Goal: Task Accomplishment & Management: Manage account settings

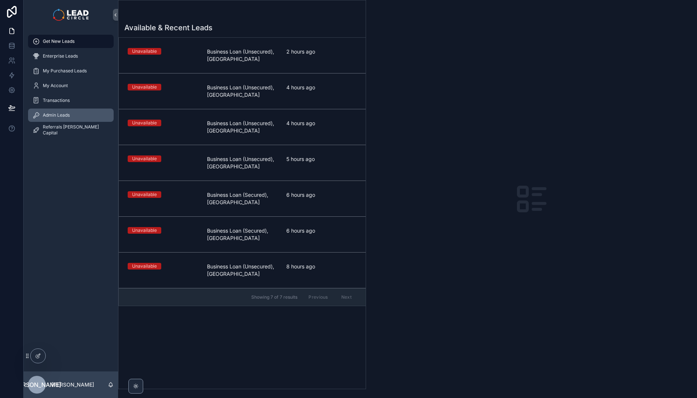
click at [87, 110] on div "Admin Leads" at bounding box center [70, 115] width 77 height 12
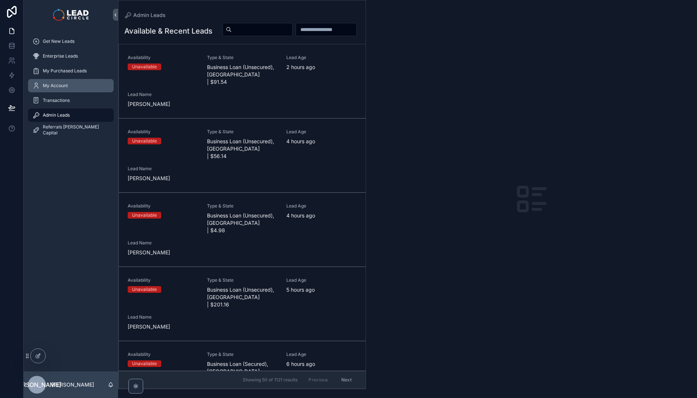
click at [68, 83] on span "My Account" at bounding box center [55, 86] width 25 height 6
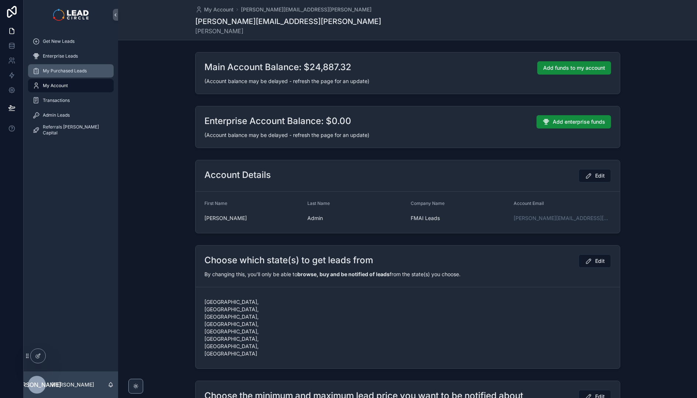
click at [75, 68] on span "My Purchased Leads" at bounding box center [65, 71] width 44 height 6
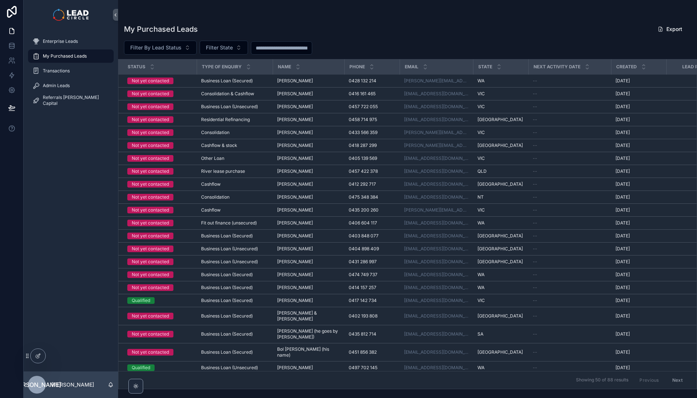
click at [58, 178] on div "Enterprise Leads My Purchased Leads Transactions Admin Leads Referrals Aurelius…" at bounding box center [71, 201] width 94 height 342
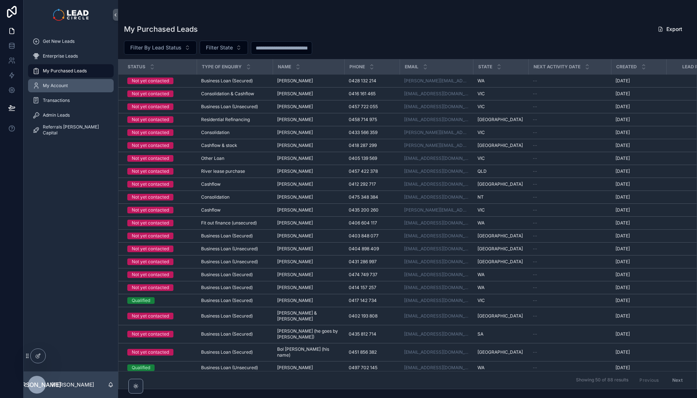
click at [80, 85] on div "My Account" at bounding box center [70, 86] width 77 height 12
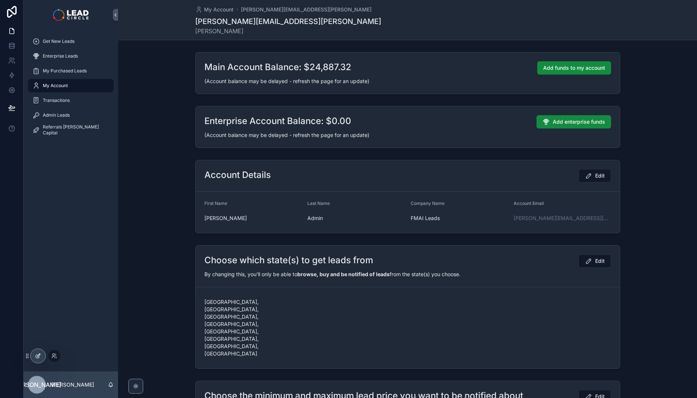
click at [39, 354] on icon at bounding box center [38, 356] width 6 height 6
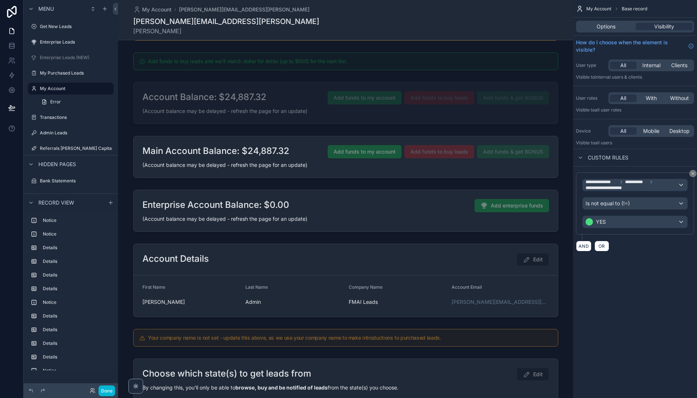
scroll to position [65, 0]
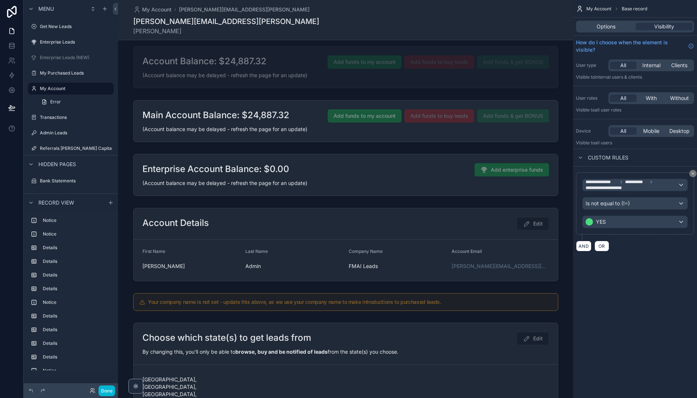
click at [51, 87] on label "My Account" at bounding box center [69, 89] width 59 height 6
click at [44, 90] on label "My Account" at bounding box center [69, 89] width 59 height 6
click at [50, 90] on label "My Account" at bounding box center [69, 89] width 59 height 6
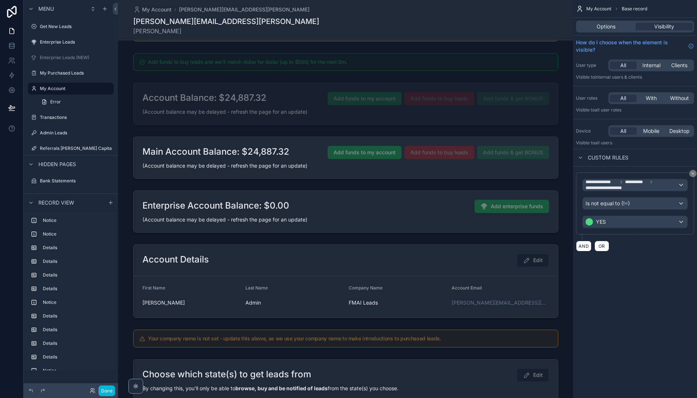
scroll to position [0, 0]
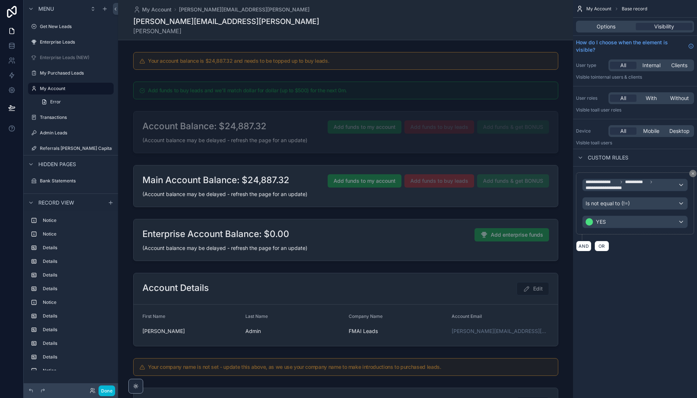
click at [304, 32] on div "jay.kulak@focusmarketing.ai Jay Admin" at bounding box center [345, 25] width 425 height 19
click at [611, 23] on span "Options" at bounding box center [606, 26] width 19 height 7
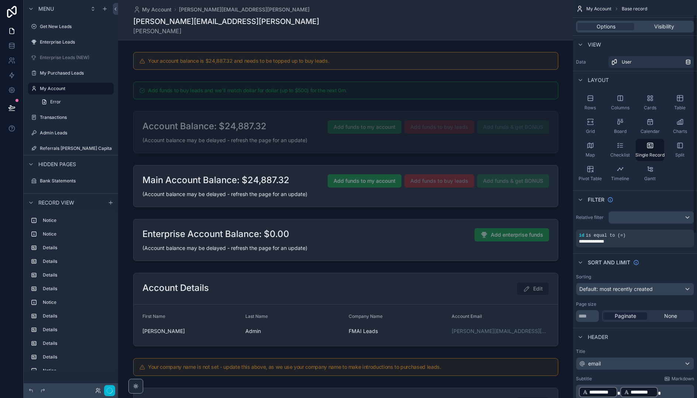
scroll to position [324, 0]
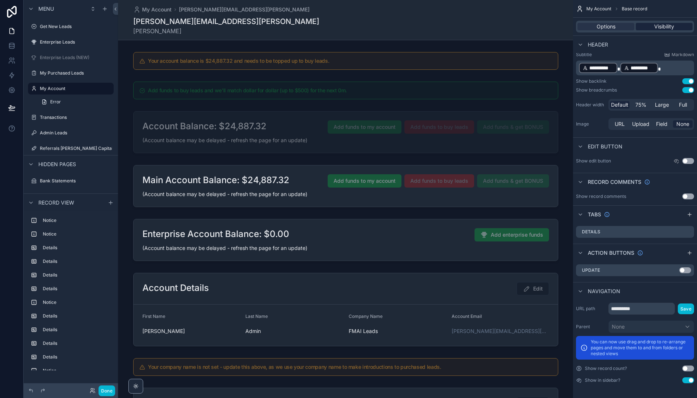
click at [669, 29] on span "Visibility" at bounding box center [664, 26] width 20 height 7
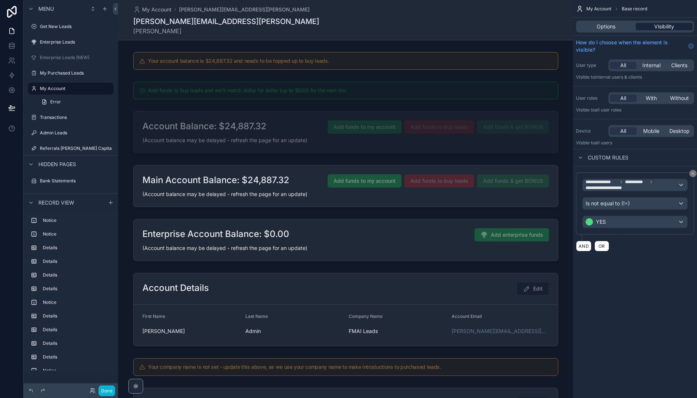
scroll to position [0, 0]
click at [604, 246] on span "OR" at bounding box center [602, 246] width 10 height 6
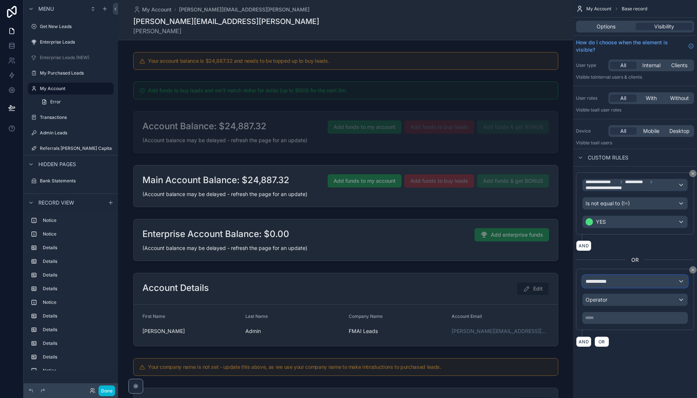
click at [614, 283] on div "**********" at bounding box center [635, 281] width 105 height 12
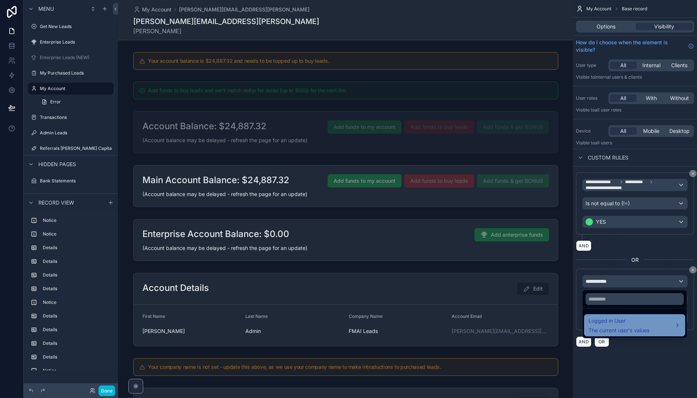
click at [620, 324] on span "Logged in User" at bounding box center [619, 320] width 61 height 9
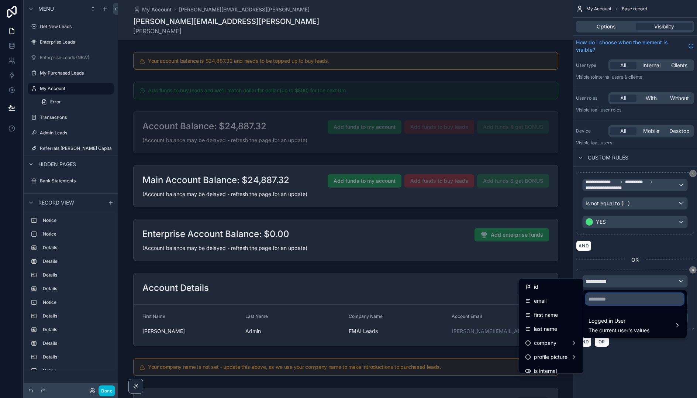
click at [605, 298] on input "text" at bounding box center [635, 299] width 98 height 12
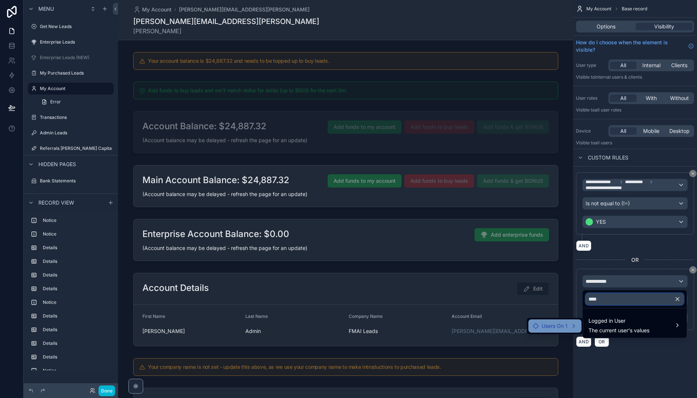
type input "****"
click at [538, 322] on div "Users On 1" at bounding box center [550, 325] width 35 height 9
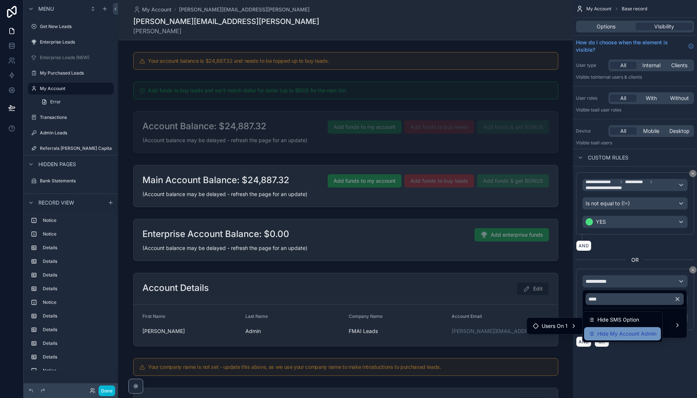
click at [637, 334] on span "Hide My Account Admin" at bounding box center [627, 333] width 59 height 9
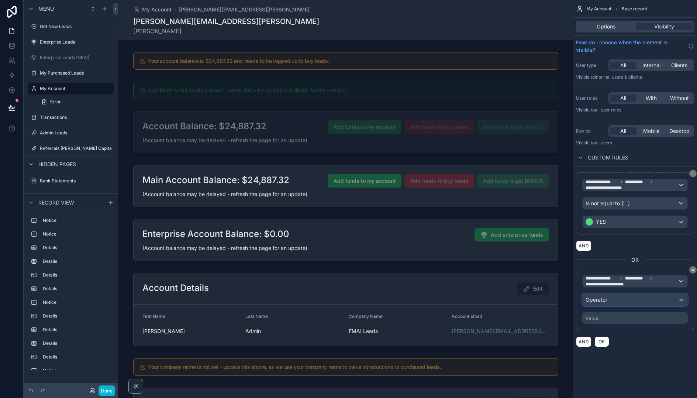
click at [630, 300] on div "Operator" at bounding box center [635, 300] width 105 height 12
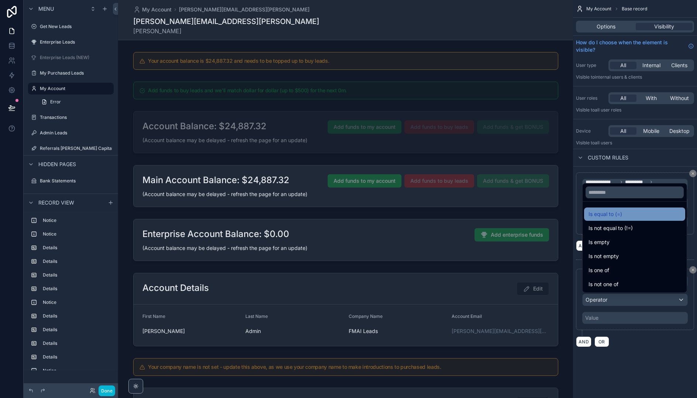
click at [616, 218] on div "Is equal to (=)" at bounding box center [634, 213] width 101 height 13
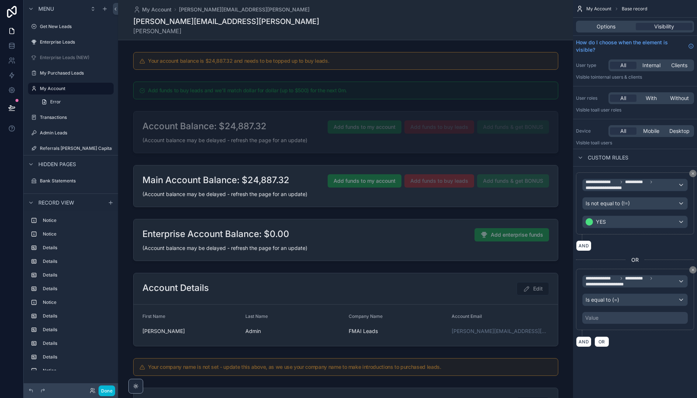
click at [617, 319] on div "Value" at bounding box center [635, 318] width 106 height 12
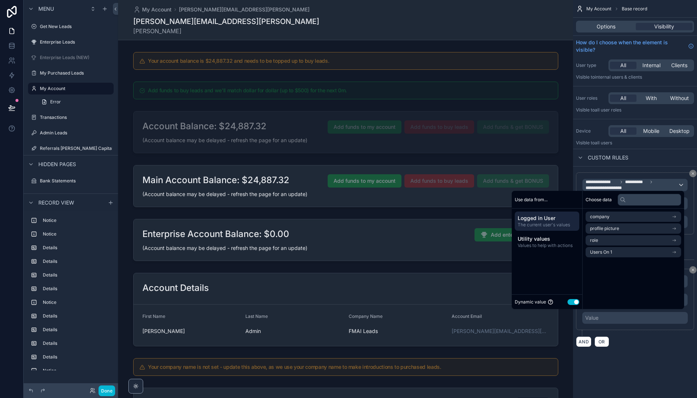
click at [572, 300] on button "Use setting" at bounding box center [574, 302] width 12 height 6
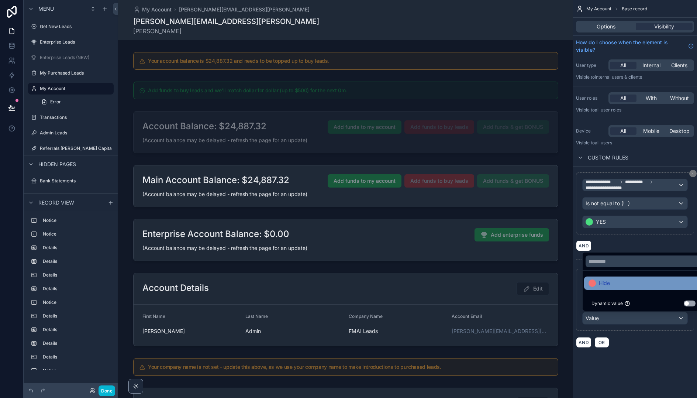
click at [614, 286] on div "Hide" at bounding box center [644, 283] width 110 height 9
click at [655, 357] on div "**********" at bounding box center [635, 182] width 124 height 365
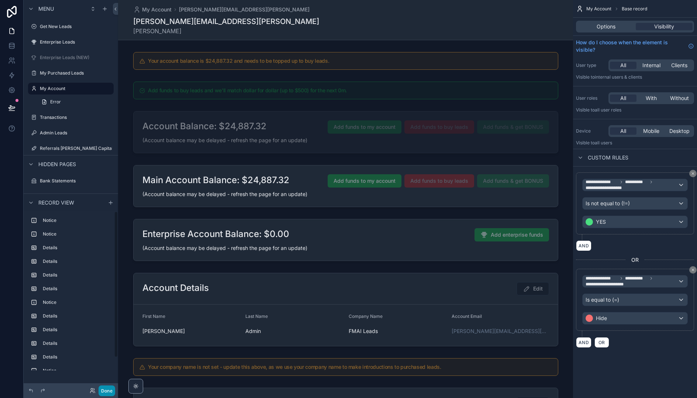
click at [109, 391] on button "Done" at bounding box center [107, 390] width 17 height 11
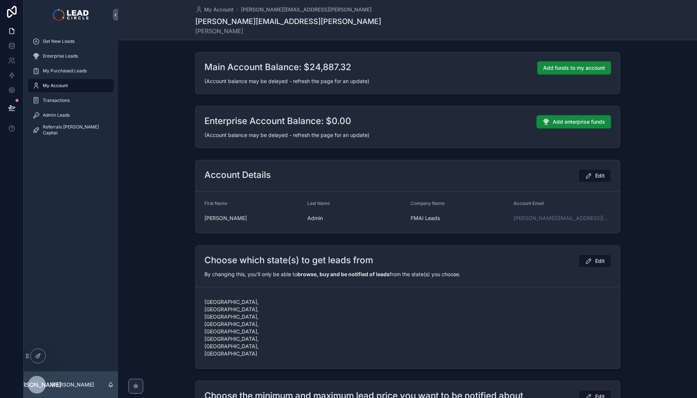
click at [162, 293] on div "Choose which state(s) to get leads from Edit By changing this, you'll only be a…" at bounding box center [407, 307] width 579 height 130
click at [150, 173] on div "Account Details Edit First Name Jay Last Name Admin Company Name FMAI Leads Acc…" at bounding box center [407, 196] width 579 height 79
click at [80, 90] on div "My Account" at bounding box center [70, 86] width 77 height 12
click at [76, 69] on span "My Purchased Leads" at bounding box center [65, 71] width 44 height 6
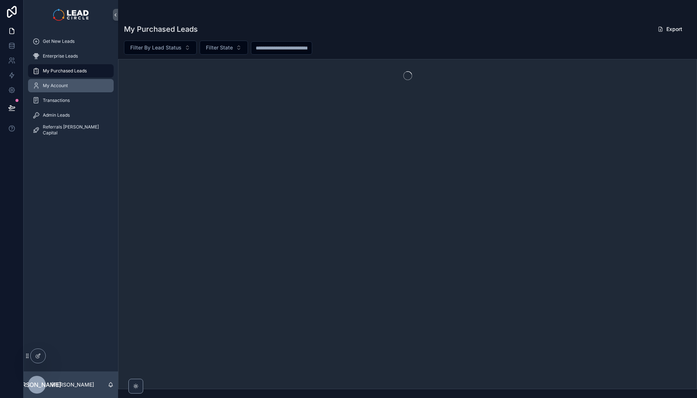
click at [70, 85] on div "My Account" at bounding box center [70, 86] width 77 height 12
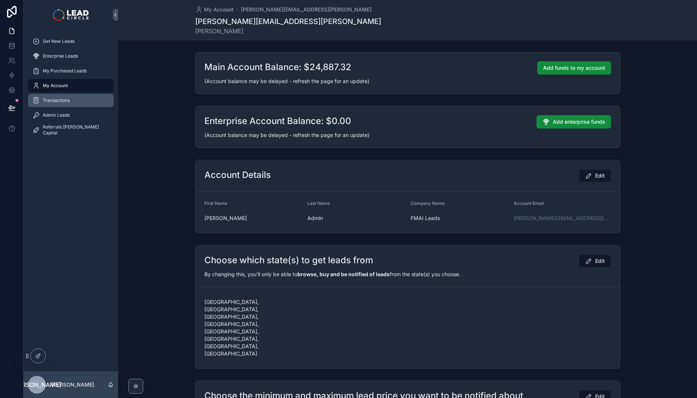
click at [70, 102] on div "Transactions" at bounding box center [70, 100] width 77 height 12
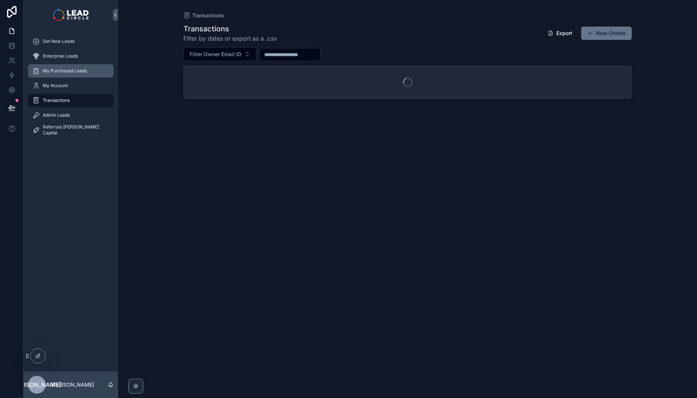
click at [66, 70] on span "My Purchased Leads" at bounding box center [65, 71] width 44 height 6
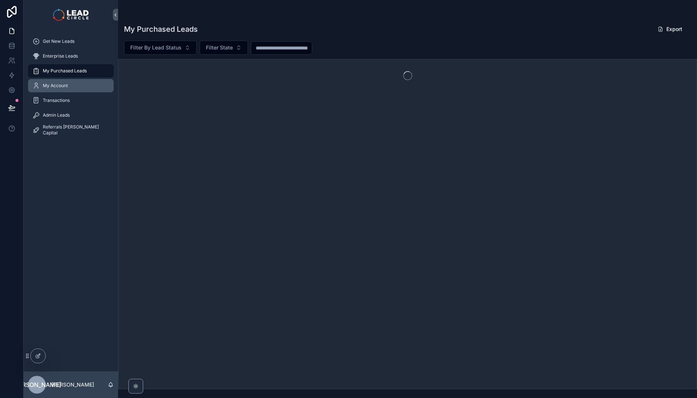
click at [64, 85] on span "My Account" at bounding box center [55, 86] width 25 height 6
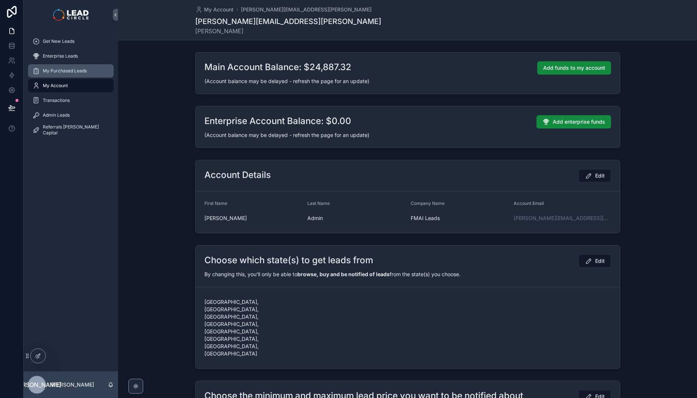
click at [66, 71] on span "My Purchased Leads" at bounding box center [65, 71] width 44 height 6
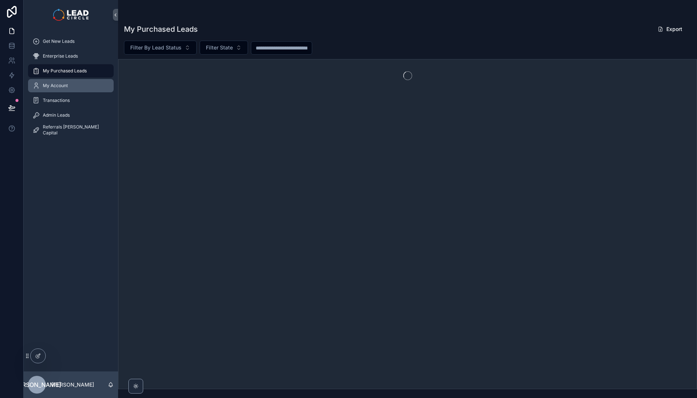
click at [66, 81] on div "My Account" at bounding box center [70, 86] width 77 height 12
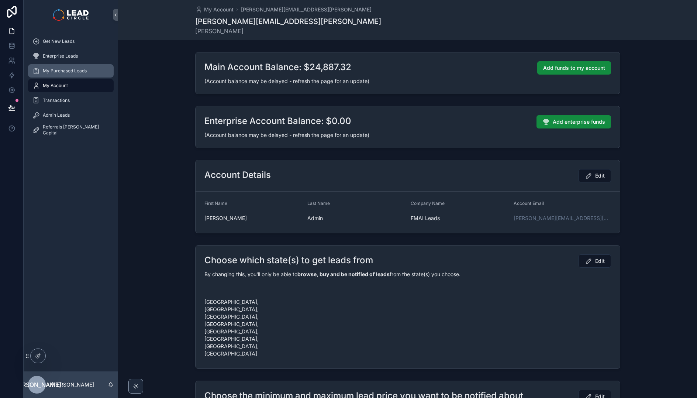
click at [70, 70] on span "My Purchased Leads" at bounding box center [65, 71] width 44 height 6
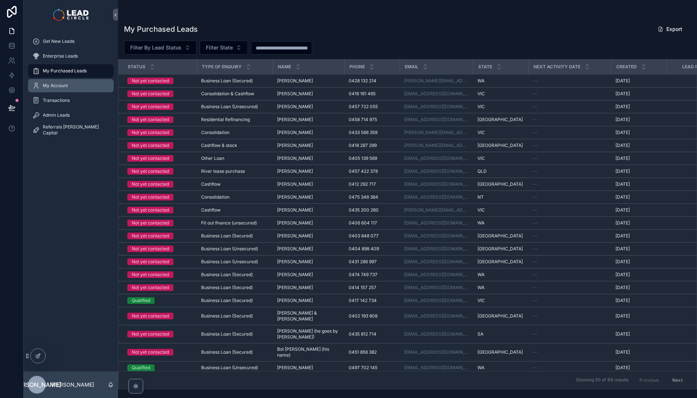
click at [67, 83] on span "My Account" at bounding box center [55, 86] width 25 height 6
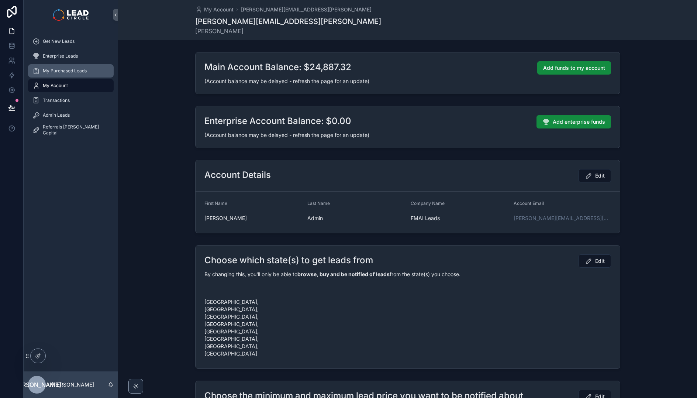
click at [68, 73] on span "My Purchased Leads" at bounding box center [65, 71] width 44 height 6
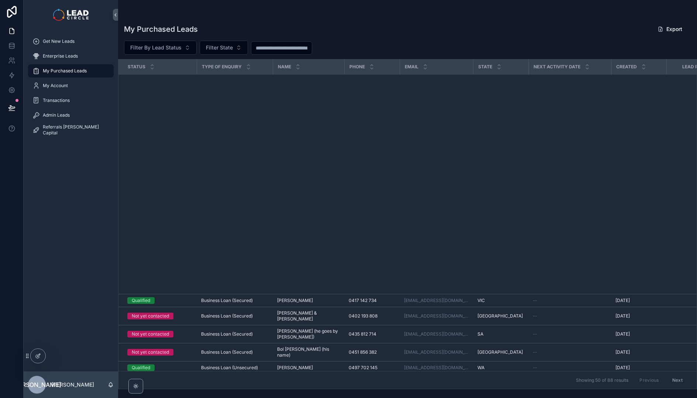
scroll to position [364, 0]
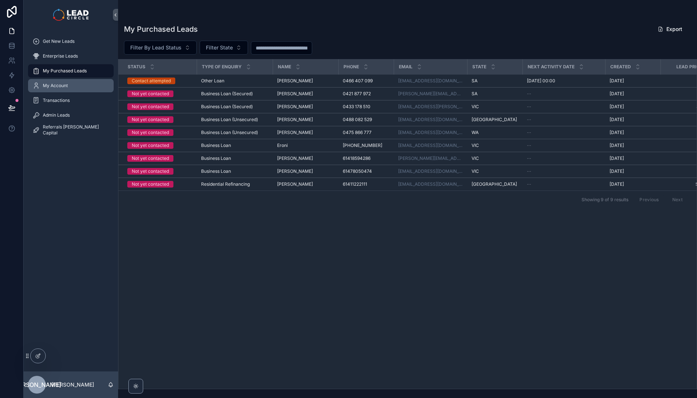
click at [66, 87] on span "My Account" at bounding box center [55, 86] width 25 height 6
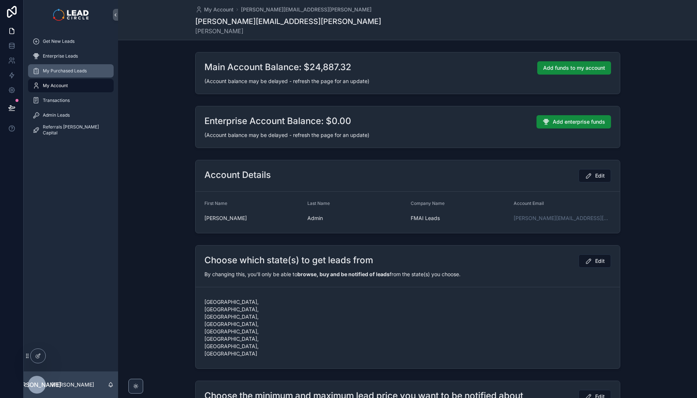
click at [68, 72] on span "My Purchased Leads" at bounding box center [65, 71] width 44 height 6
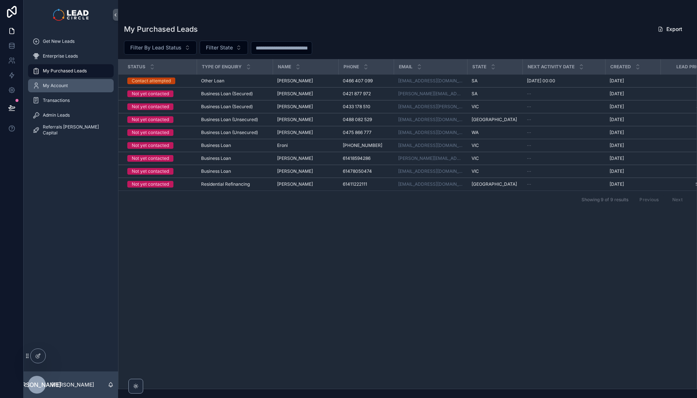
click at [66, 84] on span "My Account" at bounding box center [55, 86] width 25 height 6
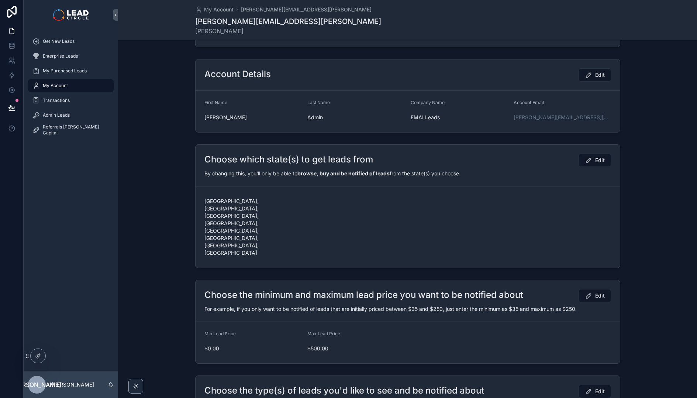
scroll to position [47, 0]
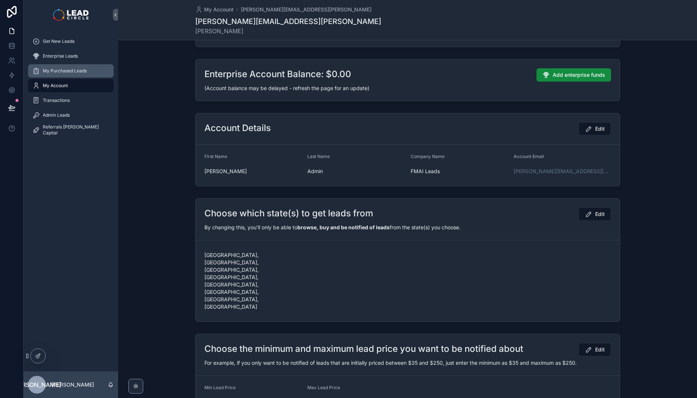
click at [96, 65] on div "My Purchased Leads" at bounding box center [70, 71] width 77 height 12
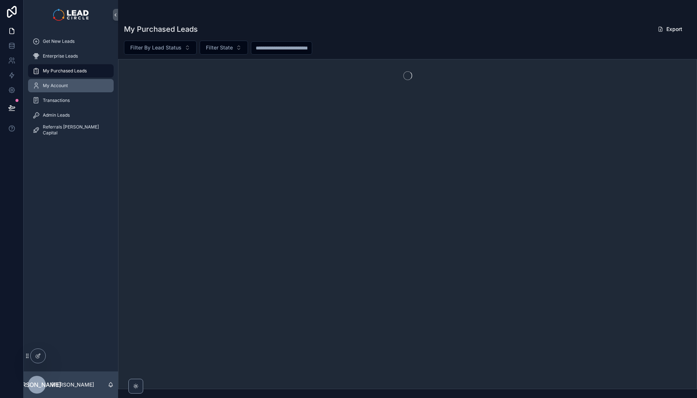
click at [83, 82] on div "My Account" at bounding box center [70, 86] width 77 height 12
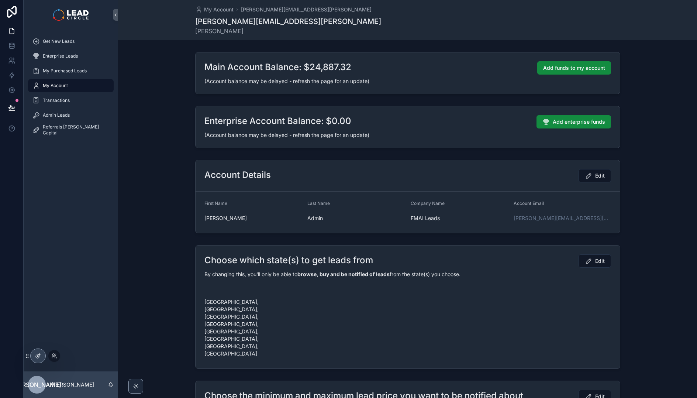
click at [41, 357] on div at bounding box center [38, 356] width 15 height 14
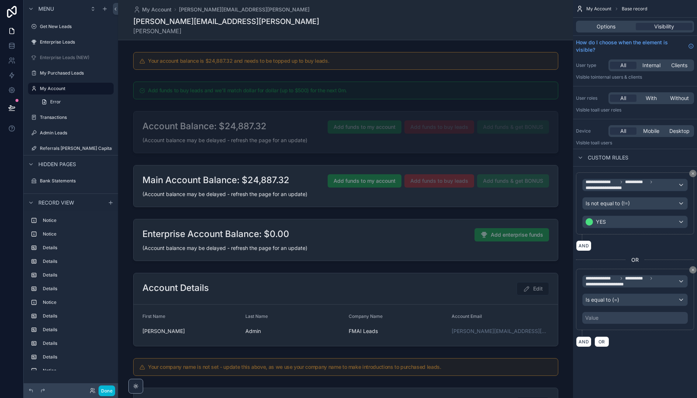
click at [603, 313] on div "Value" at bounding box center [635, 318] width 106 height 12
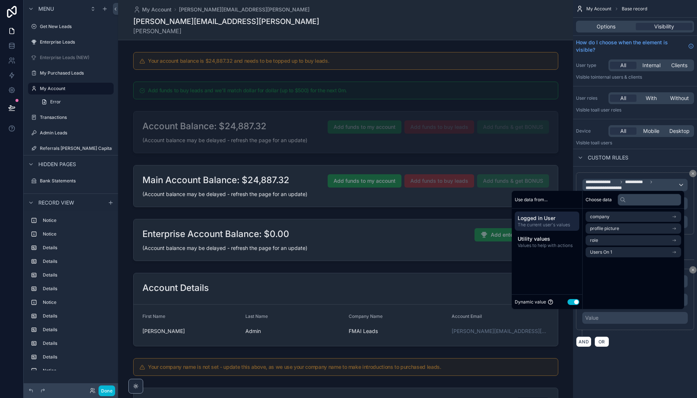
click at [571, 302] on button "Use setting" at bounding box center [574, 302] width 12 height 6
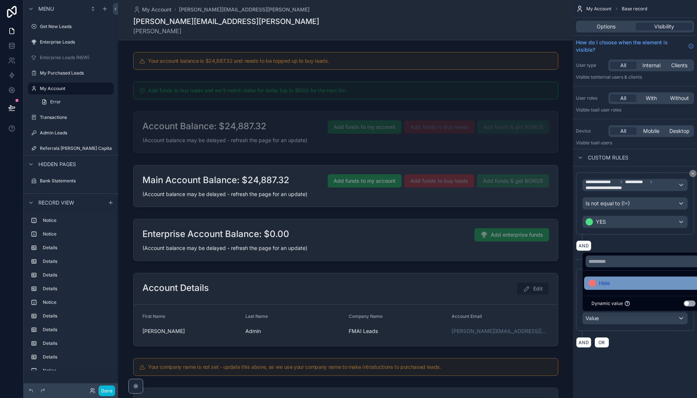
click at [605, 283] on span "Hide" at bounding box center [604, 283] width 11 height 9
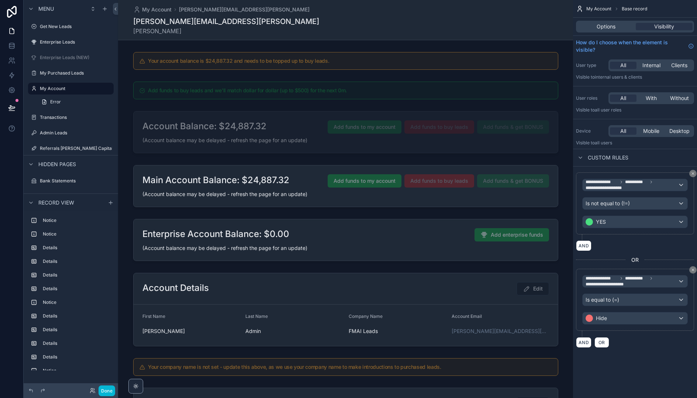
click at [649, 358] on div "**********" at bounding box center [635, 182] width 124 height 365
click at [105, 389] on button "Done" at bounding box center [107, 390] width 17 height 11
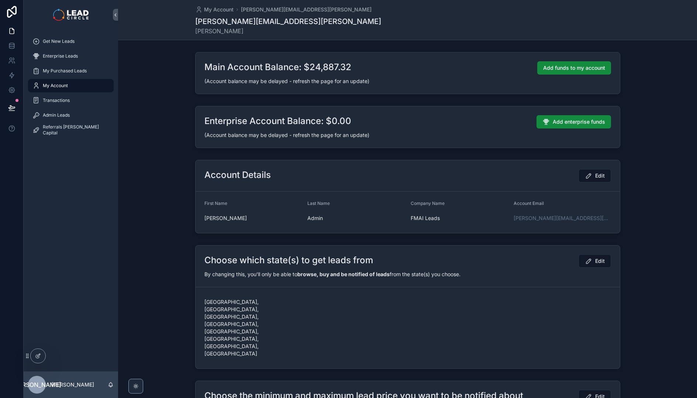
click at [75, 91] on div "My Account" at bounding box center [70, 86] width 77 height 12
click at [62, 72] on span "My Purchased Leads" at bounding box center [65, 71] width 44 height 6
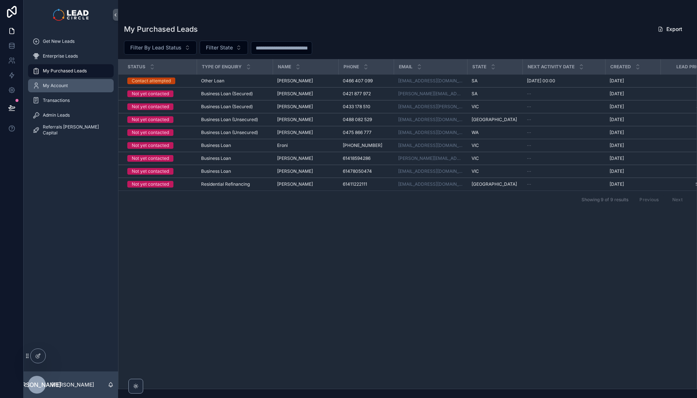
click at [62, 85] on span "My Account" at bounding box center [55, 86] width 25 height 6
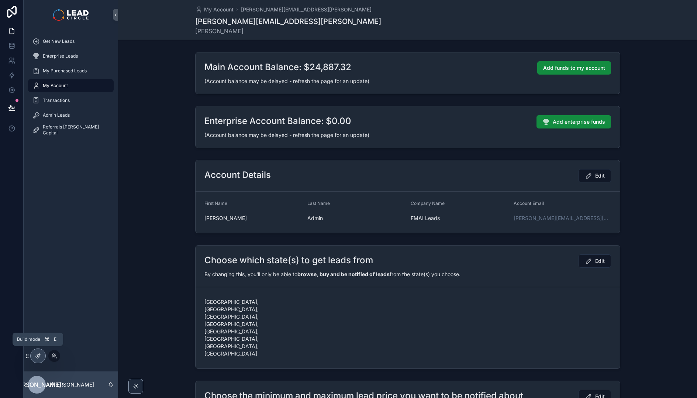
click at [38, 360] on div at bounding box center [38, 356] width 15 height 14
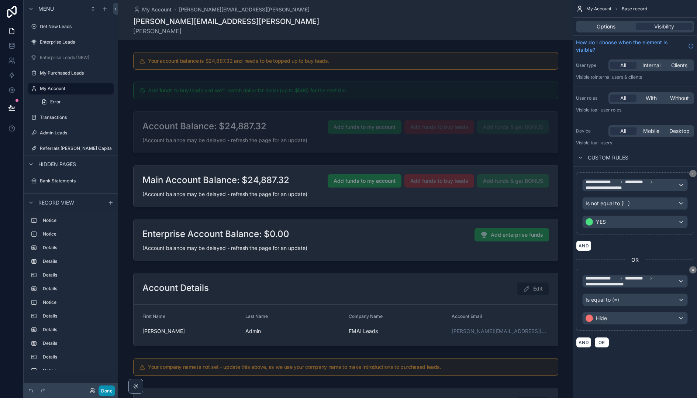
click at [113, 391] on button "Done" at bounding box center [107, 390] width 17 height 11
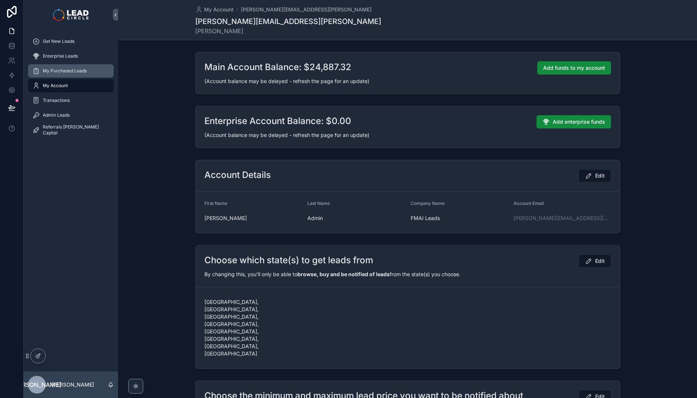
click at [92, 68] on div "My Purchased Leads" at bounding box center [70, 71] width 77 height 12
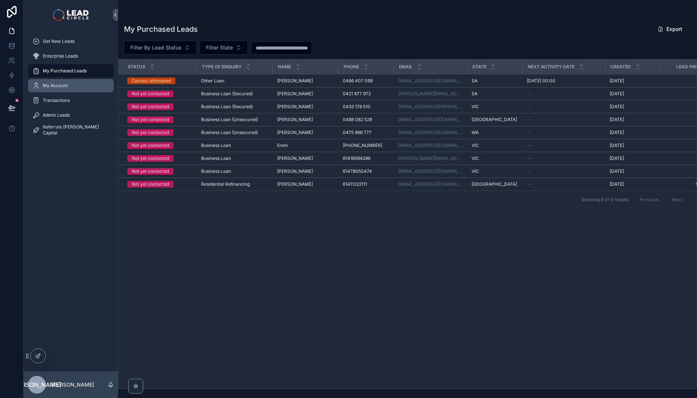
click at [79, 84] on div "My Account" at bounding box center [70, 86] width 77 height 12
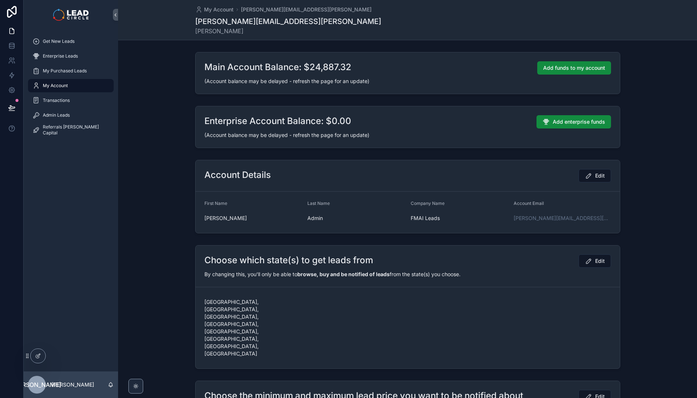
click at [159, 248] on div "Choose which state(s) to get leads from Edit By changing this, you'll only be a…" at bounding box center [407, 307] width 579 height 130
click at [63, 101] on span "Transactions" at bounding box center [56, 100] width 27 height 6
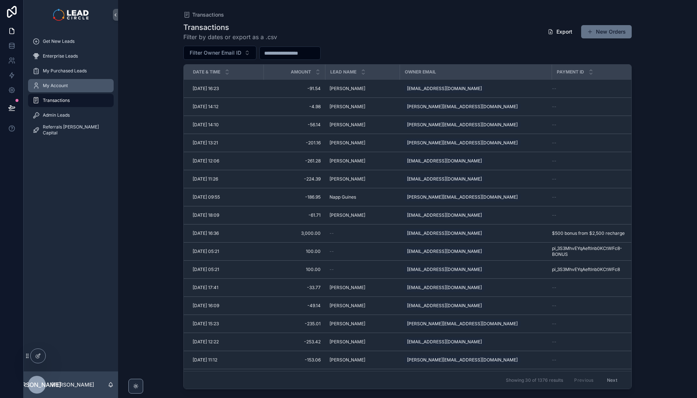
click at [84, 86] on div "My Account" at bounding box center [70, 86] width 77 height 12
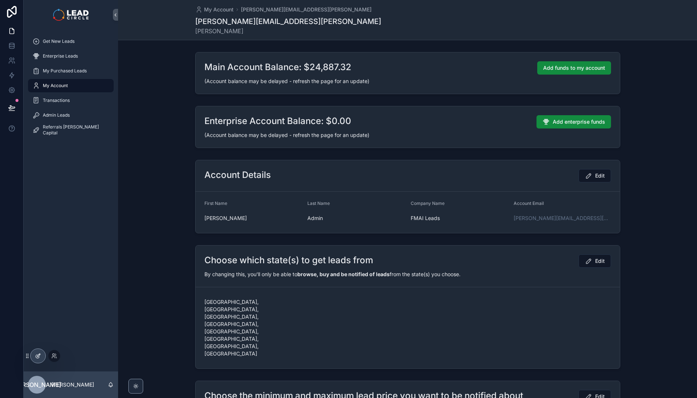
click at [41, 355] on icon at bounding box center [38, 356] width 6 height 6
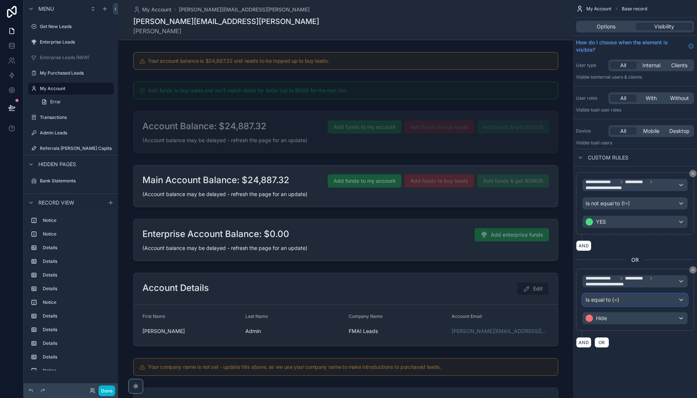
click at [629, 302] on div "Is equal to (=)" at bounding box center [635, 300] width 105 height 12
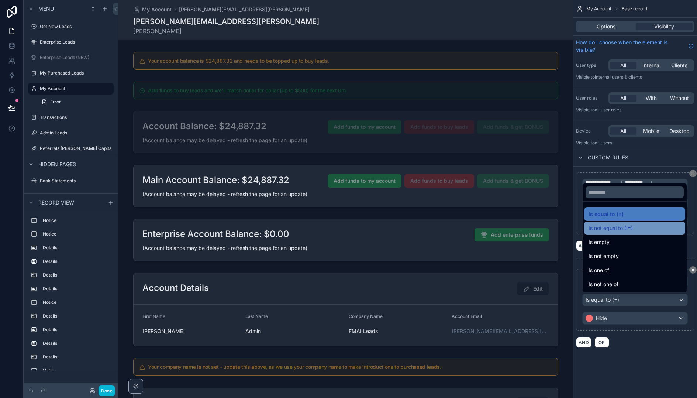
click at [621, 226] on span "Is not equal to (!=)" at bounding box center [611, 228] width 44 height 9
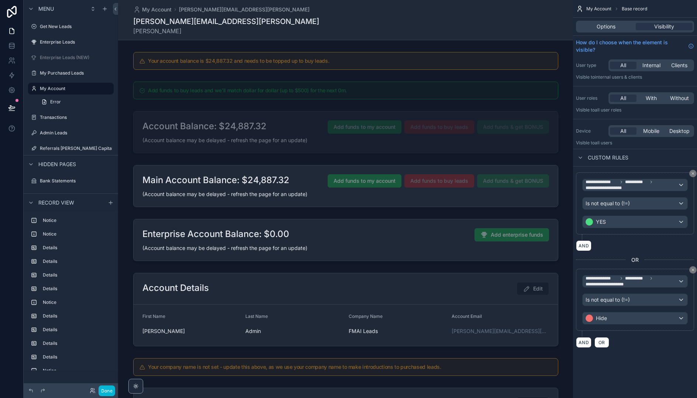
click at [659, 362] on div "**********" at bounding box center [635, 182] width 124 height 365
click at [109, 389] on button "Done" at bounding box center [107, 390] width 17 height 11
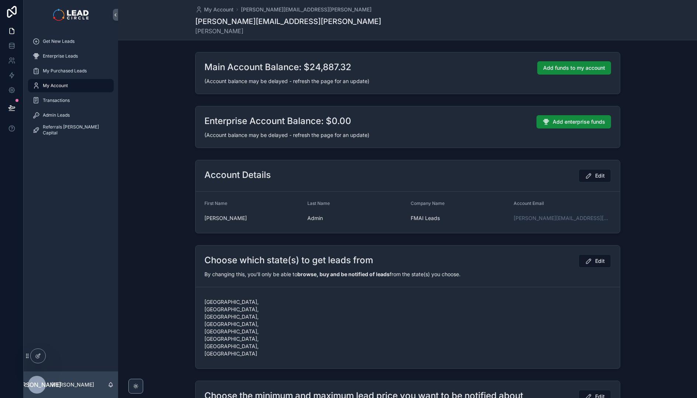
click at [168, 243] on div "Choose which state(s) to get leads from Edit By changing this, you'll only be a…" at bounding box center [407, 307] width 579 height 130
click at [156, 208] on div "Account Details Edit First Name Jay Last Name Admin Company Name FMAI Leads Acc…" at bounding box center [407, 196] width 579 height 79
click at [86, 217] on div "Get New Leads Enterprise Leads My Purchased Leads My Account Transactions Admin…" at bounding box center [71, 201] width 94 height 342
click at [66, 100] on span "Transactions" at bounding box center [56, 100] width 27 height 6
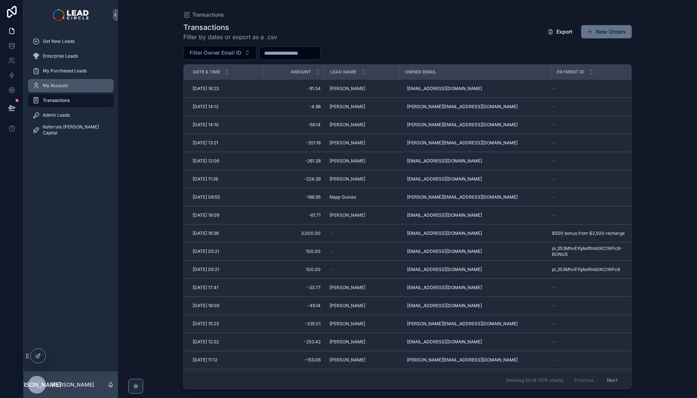
click at [70, 80] on div "My Account" at bounding box center [70, 86] width 77 height 12
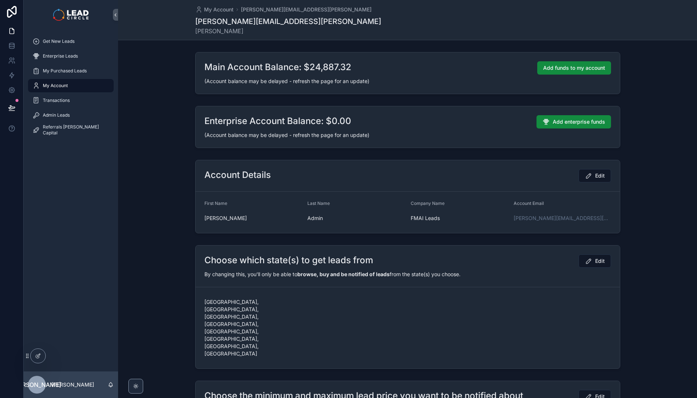
click at [83, 173] on div "Get New Leads Enterprise Leads My Purchased Leads My Account Transactions Admin…" at bounding box center [71, 201] width 94 height 342
click at [164, 214] on div "Account Details Edit First Name Jay Last Name Admin Company Name FMAI Leads Acc…" at bounding box center [407, 196] width 579 height 79
click at [91, 101] on div "Transactions" at bounding box center [70, 100] width 77 height 12
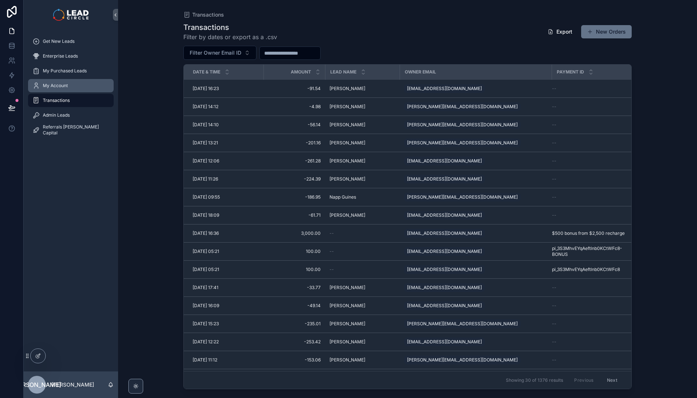
click at [87, 83] on div "My Account" at bounding box center [70, 86] width 77 height 12
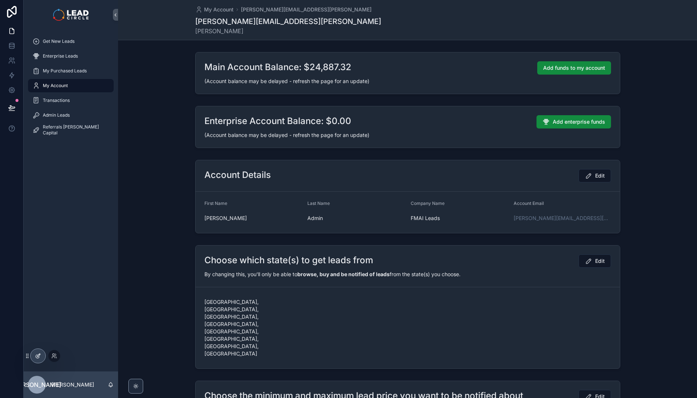
click at [39, 358] on icon at bounding box center [38, 356] width 6 height 6
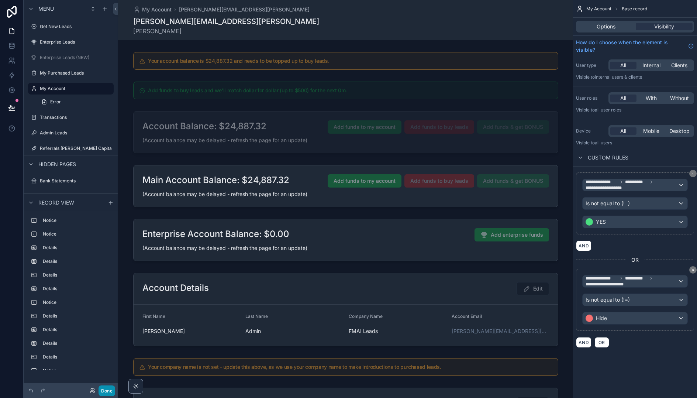
click at [108, 388] on button "Done" at bounding box center [107, 390] width 17 height 11
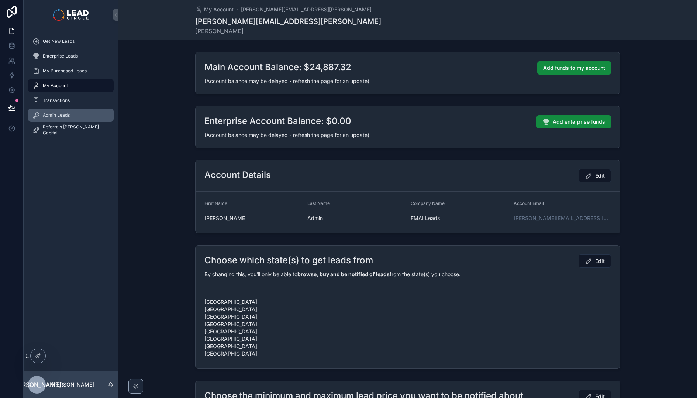
click at [79, 111] on div "Admin Leads" at bounding box center [70, 115] width 77 height 12
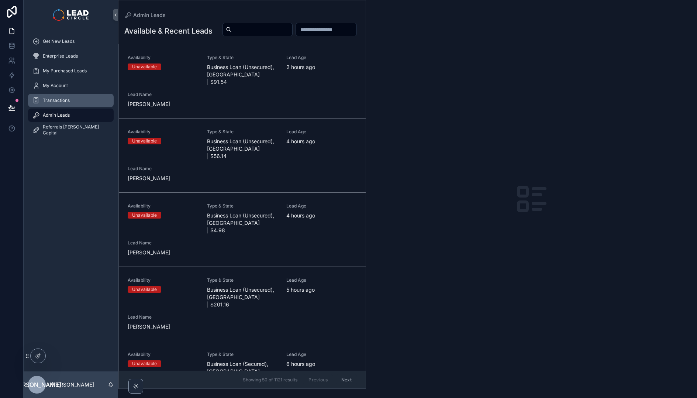
click at [79, 99] on div "Transactions" at bounding box center [70, 100] width 77 height 12
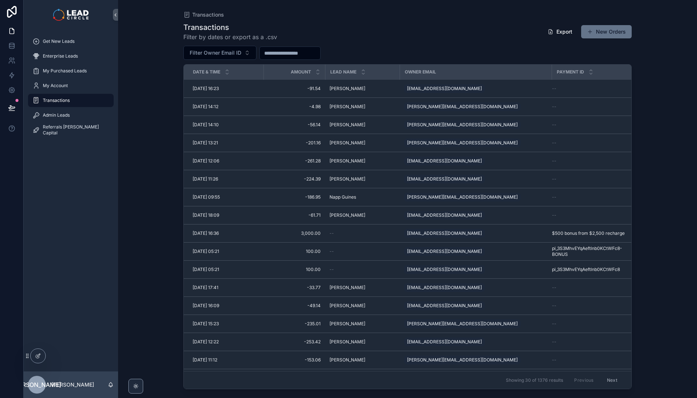
click at [75, 193] on div "Get New Leads Enterprise Leads My Purchased Leads My Account Transactions Admin…" at bounding box center [71, 201] width 94 height 342
click at [82, 85] on div "My Account" at bounding box center [70, 86] width 77 height 12
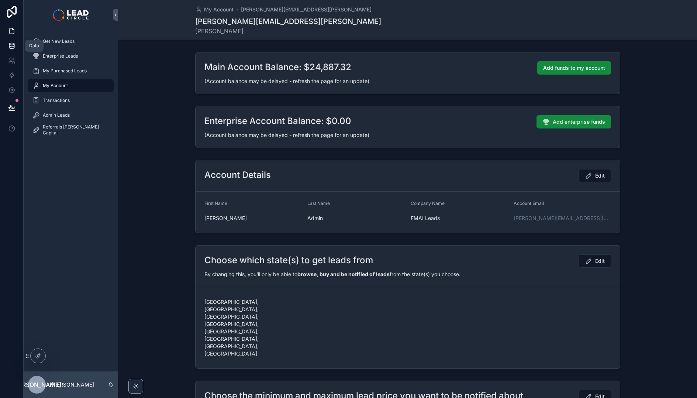
click at [12, 45] on icon at bounding box center [11, 44] width 5 height 2
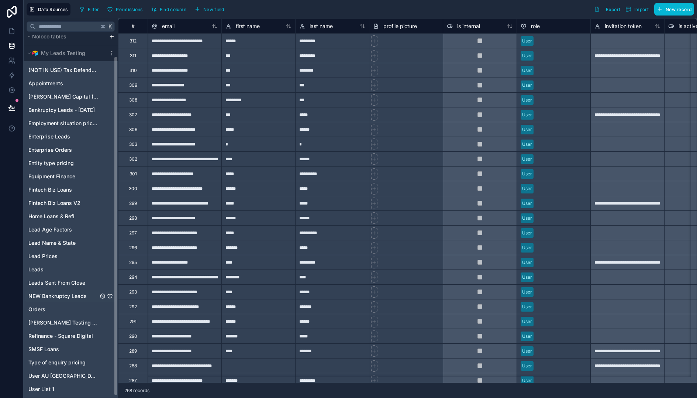
scroll to position [25, 0]
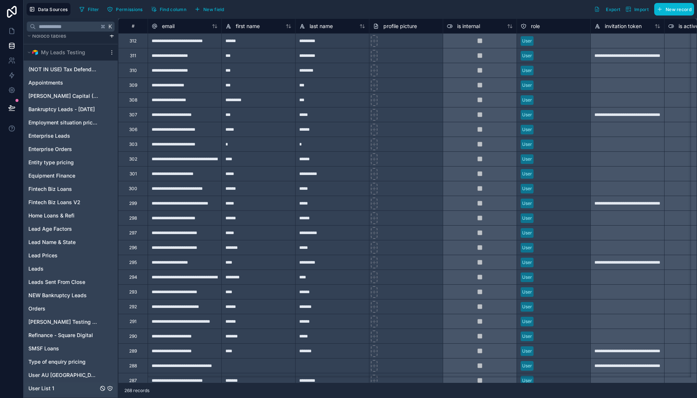
click at [58, 386] on link "User List 1" at bounding box center [63, 388] width 70 height 7
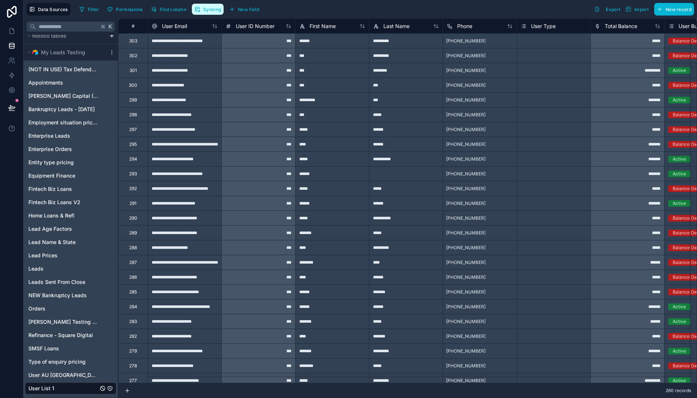
click at [211, 11] on span "Syncing" at bounding box center [212, 10] width 18 height 6
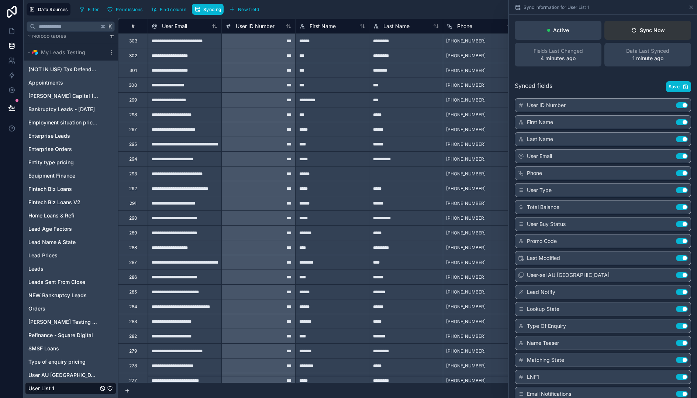
click at [663, 28] on button "Sync Now" at bounding box center [648, 30] width 87 height 19
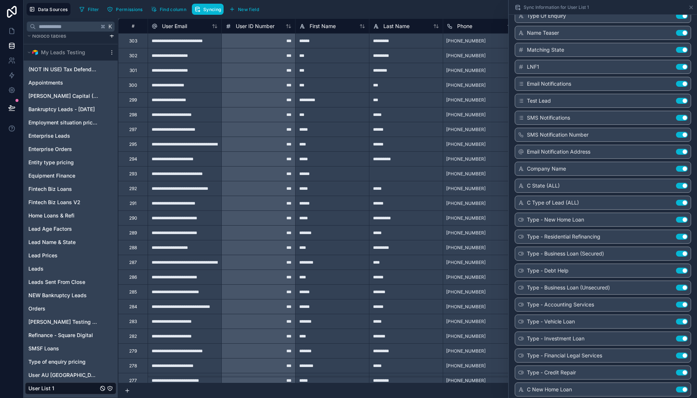
scroll to position [492, 0]
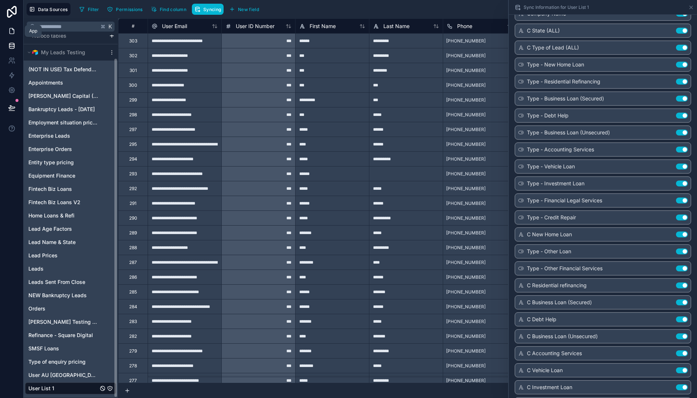
click at [8, 28] on icon at bounding box center [11, 30] width 7 height 7
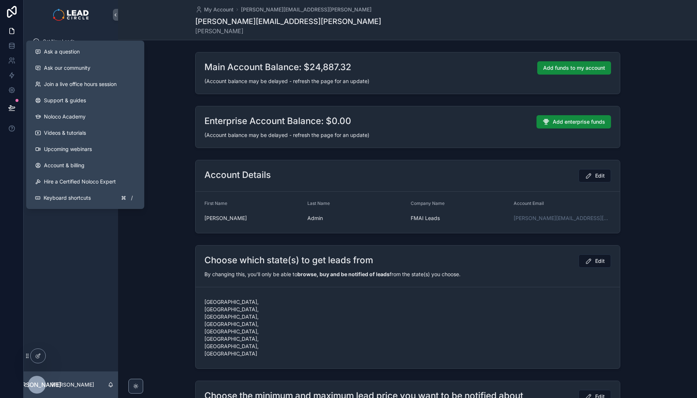
click at [61, 229] on div "Get New Leads Enterprise Leads My Purchased Leads My Account Transactions Admin…" at bounding box center [71, 201] width 94 height 342
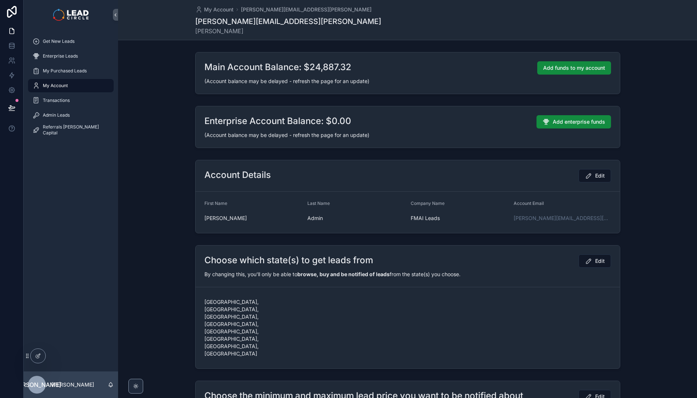
click at [85, 226] on div "Get New Leads Enterprise Leads My Purchased Leads My Account Transactions Admin…" at bounding box center [71, 201] width 94 height 342
click at [79, 90] on div "My Account" at bounding box center [70, 86] width 77 height 12
click at [79, 96] on div "Transactions" at bounding box center [70, 100] width 77 height 12
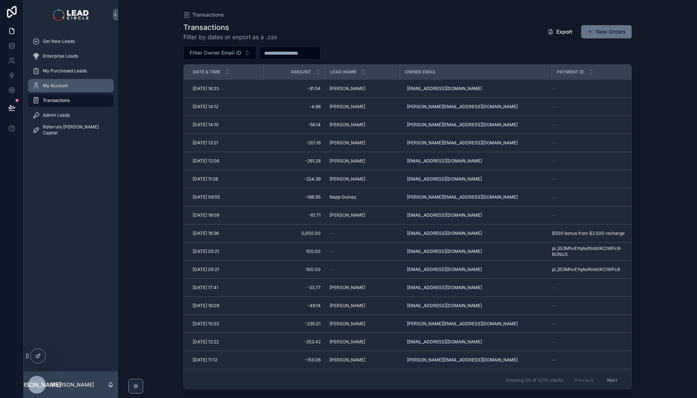
click at [78, 87] on div "My Account" at bounding box center [70, 86] width 77 height 12
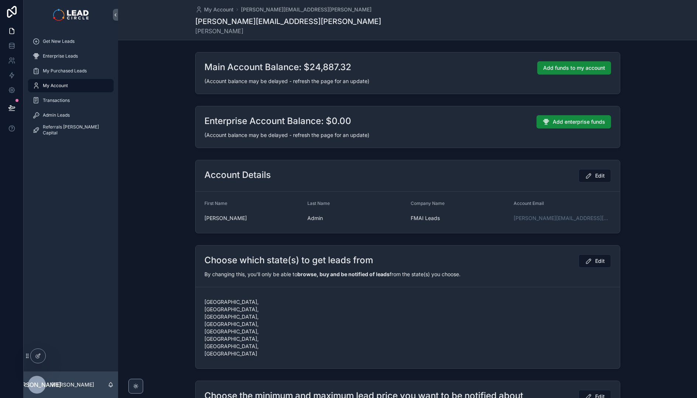
click at [141, 309] on div "Choose which state(s) to get leads from Edit By changing this, you'll only be a…" at bounding box center [407, 307] width 579 height 130
click at [38, 356] on icon at bounding box center [38, 355] width 3 height 3
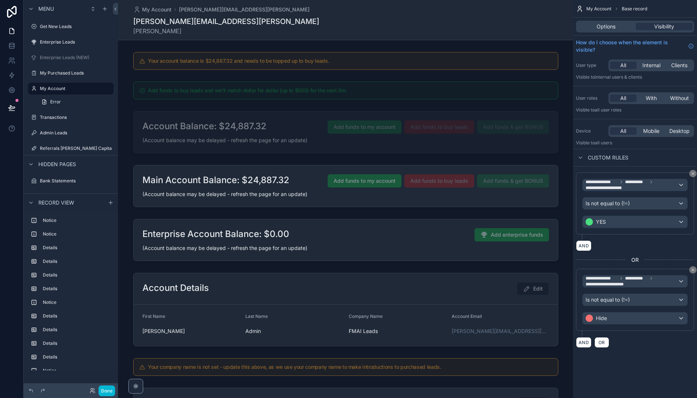
click at [634, 260] on span "OR" at bounding box center [635, 259] width 7 height 7
drag, startPoint x: 634, startPoint y: 258, endPoint x: 655, endPoint y: 261, distance: 21.4
click at [655, 261] on div "OR" at bounding box center [635, 260] width 118 height 12
drag, startPoint x: 655, startPoint y: 261, endPoint x: 620, endPoint y: 258, distance: 35.6
click at [620, 259] on div "OR" at bounding box center [635, 260] width 118 height 12
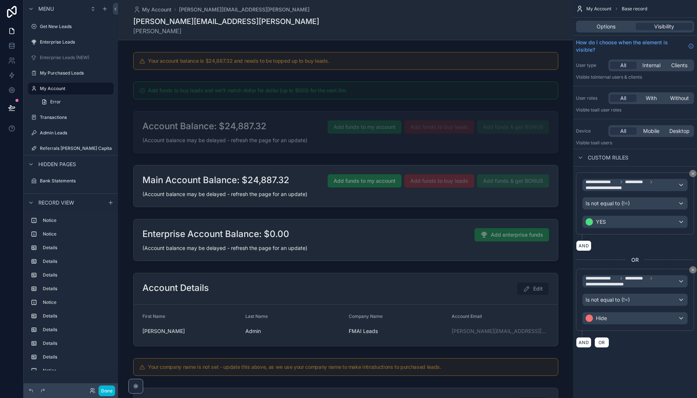
click at [620, 258] on div "scrollable content" at bounding box center [600, 257] width 49 height 6
click at [112, 392] on button "Done" at bounding box center [107, 390] width 17 height 11
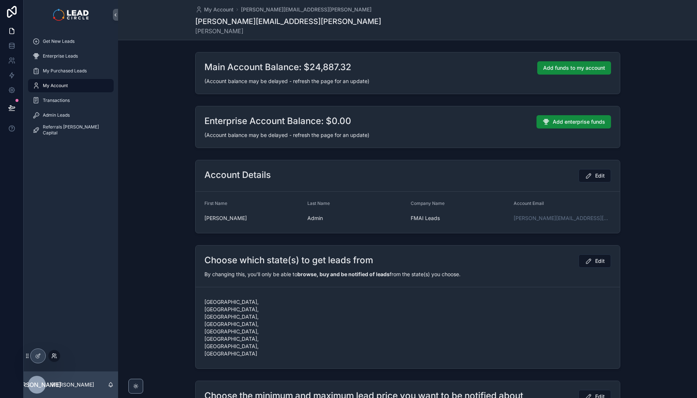
click at [54, 355] on icon at bounding box center [53, 355] width 2 height 2
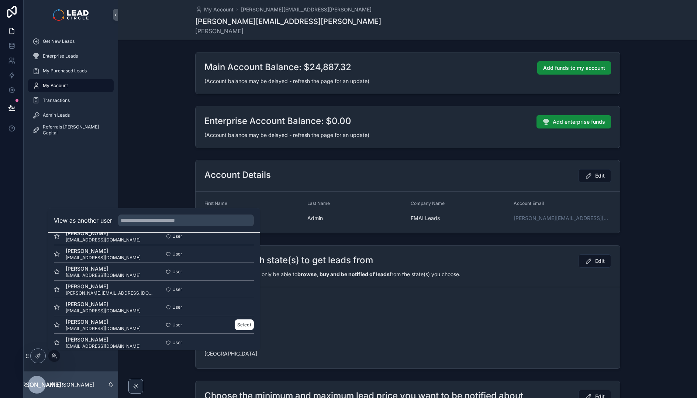
scroll to position [65, 0]
click at [235, 287] on button "Select" at bounding box center [244, 288] width 19 height 11
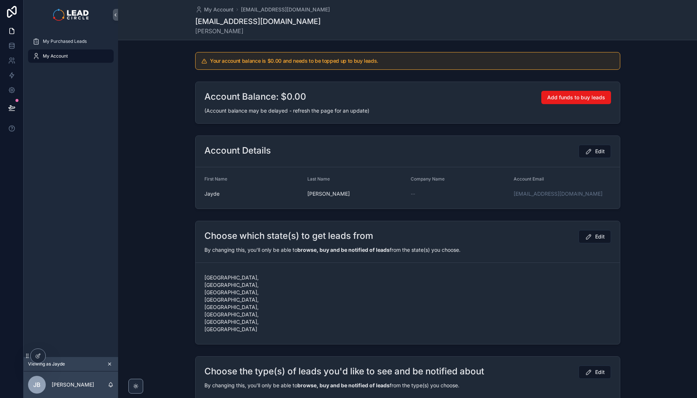
click at [111, 363] on icon "scrollable content" at bounding box center [109, 363] width 5 height 5
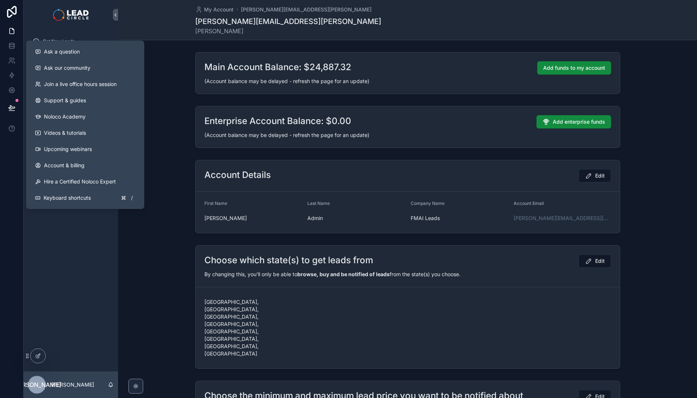
click at [87, 244] on div "Get New Leads Enterprise Leads My Purchased Leads My Account Transactions Admin…" at bounding box center [71, 201] width 94 height 342
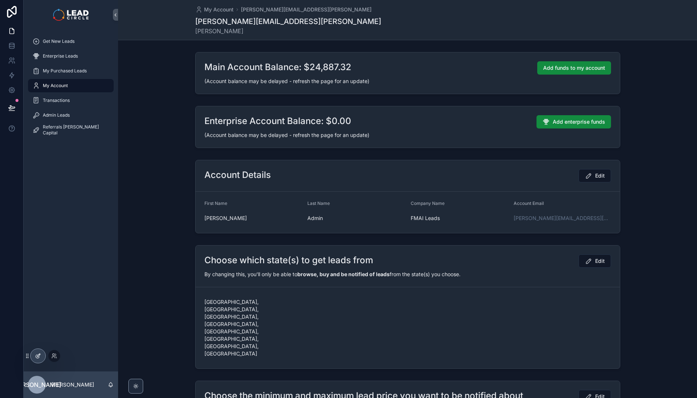
click at [34, 354] on div at bounding box center [38, 356] width 15 height 14
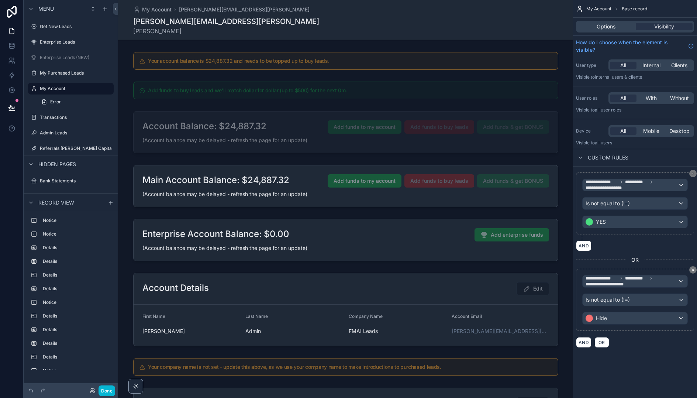
click at [639, 259] on div "OR" at bounding box center [635, 260] width 118 height 12
drag, startPoint x: 622, startPoint y: 258, endPoint x: 651, endPoint y: 259, distance: 29.9
click at [650, 259] on div "OR" at bounding box center [635, 260] width 118 height 12
click at [651, 259] on div "scrollable content" at bounding box center [669, 257] width 49 height 6
drag, startPoint x: 651, startPoint y: 259, endPoint x: 624, endPoint y: 256, distance: 27.1
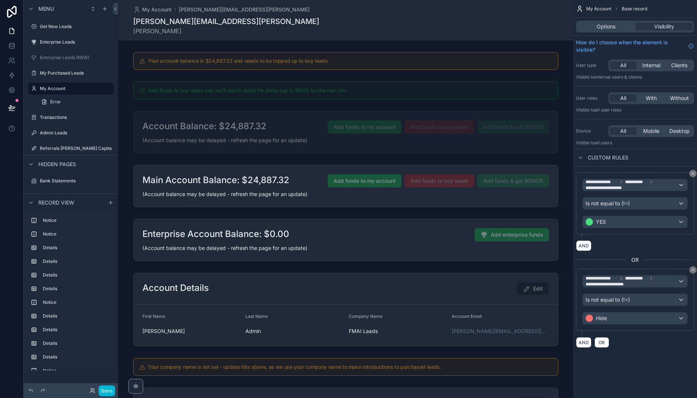
click at [624, 256] on div "OR" at bounding box center [635, 260] width 118 height 12
click at [624, 256] on div "scrollable content" at bounding box center [600, 257] width 49 height 6
click at [691, 270] on icon "scrollable content" at bounding box center [693, 270] width 4 height 4
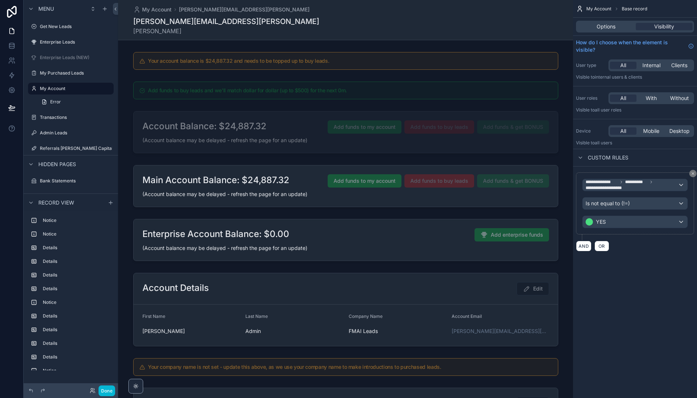
click at [677, 297] on div "**********" at bounding box center [635, 199] width 124 height 398
click at [101, 393] on button "Done" at bounding box center [107, 390] width 17 height 11
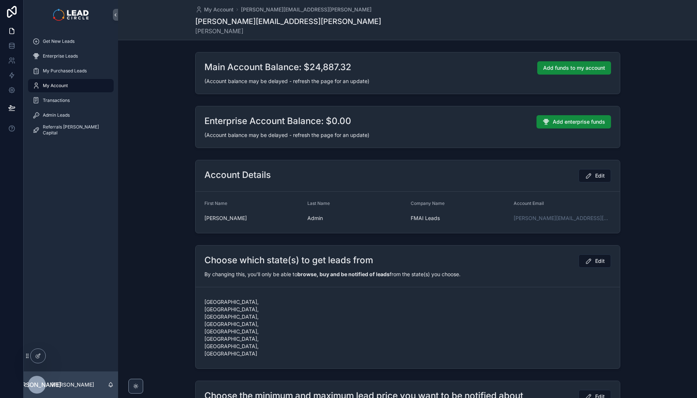
click at [87, 300] on div "Get New Leads Enterprise Leads My Purchased Leads My Account Transactions Admin…" at bounding box center [71, 201] width 94 height 342
click at [38, 353] on icon at bounding box center [38, 356] width 6 height 6
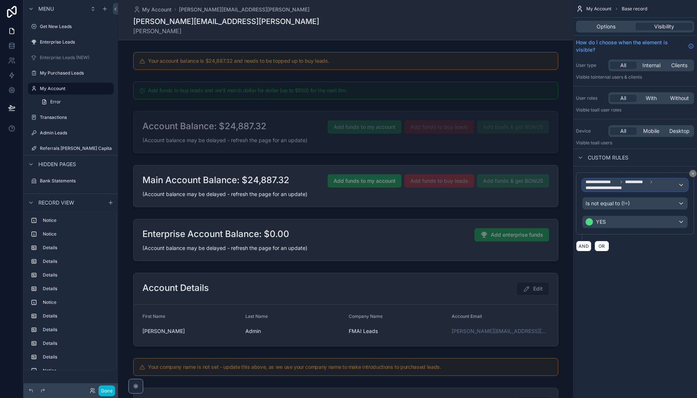
click at [639, 185] on span "**********" at bounding box center [632, 185] width 92 height 12
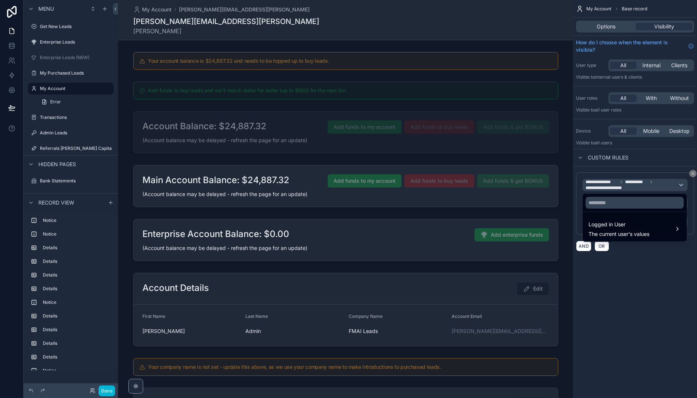
click at [650, 282] on div "scrollable content" at bounding box center [348, 199] width 697 height 398
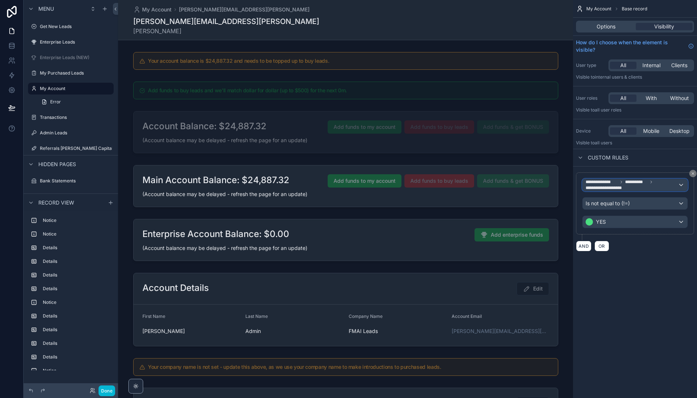
click at [639, 183] on span "**********" at bounding box center [636, 182] width 23 height 6
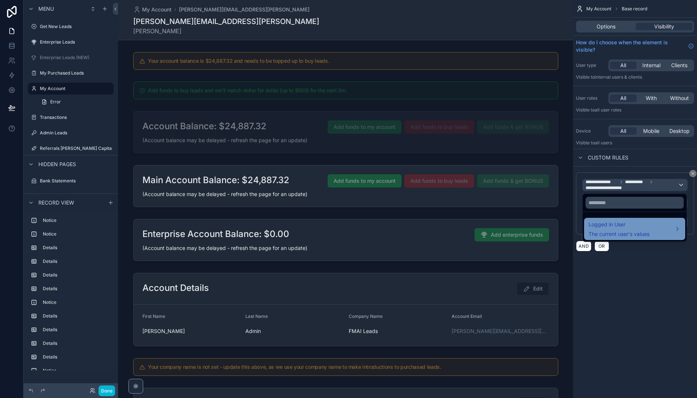
click at [621, 230] on span "The current user's values" at bounding box center [619, 233] width 61 height 7
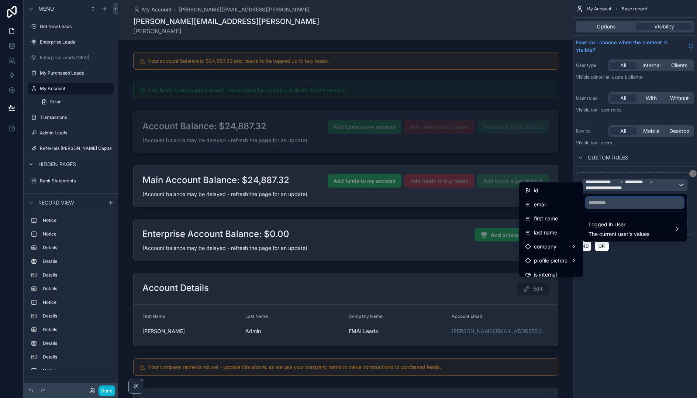
click at [625, 201] on input "text" at bounding box center [635, 203] width 98 height 12
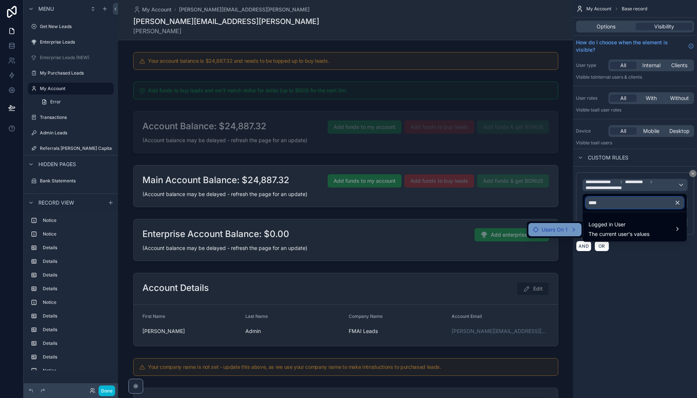
type input "****"
click at [567, 226] on span "Users On 1" at bounding box center [555, 229] width 26 height 9
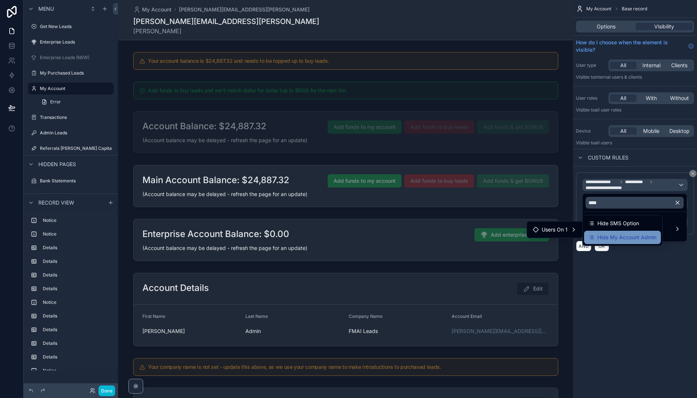
click at [615, 238] on span "Hide My Account Admin" at bounding box center [627, 237] width 59 height 9
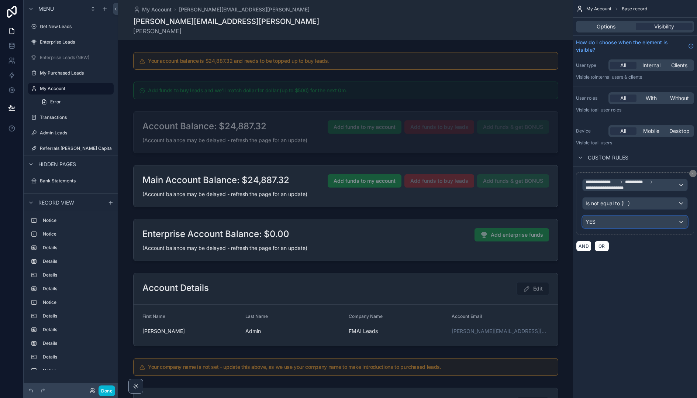
click at [624, 222] on div "YES" at bounding box center [635, 222] width 105 height 12
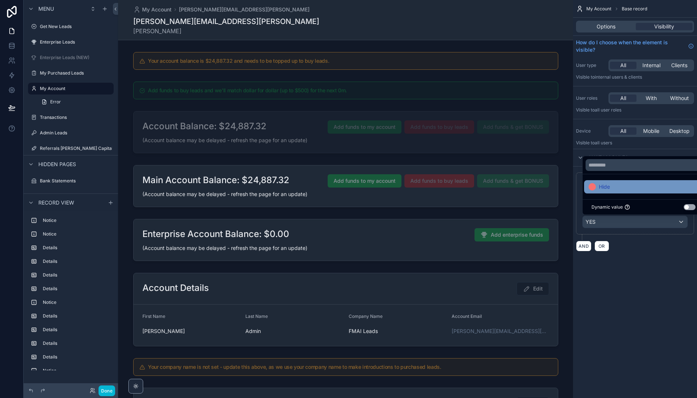
click at [619, 186] on div "Hide" at bounding box center [644, 186] width 110 height 9
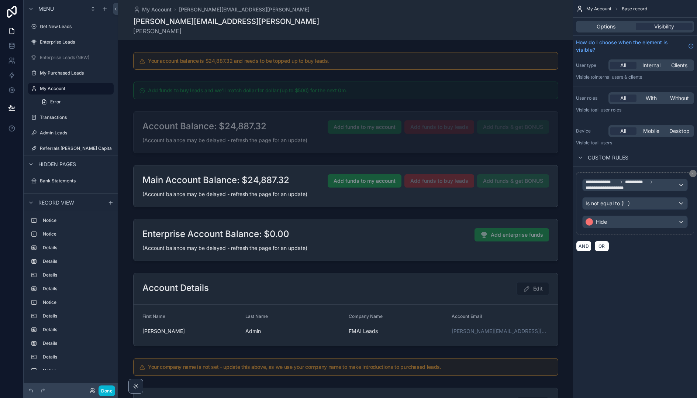
click at [636, 269] on div "**********" at bounding box center [635, 199] width 124 height 398
click at [106, 392] on button "Done" at bounding box center [107, 390] width 17 height 11
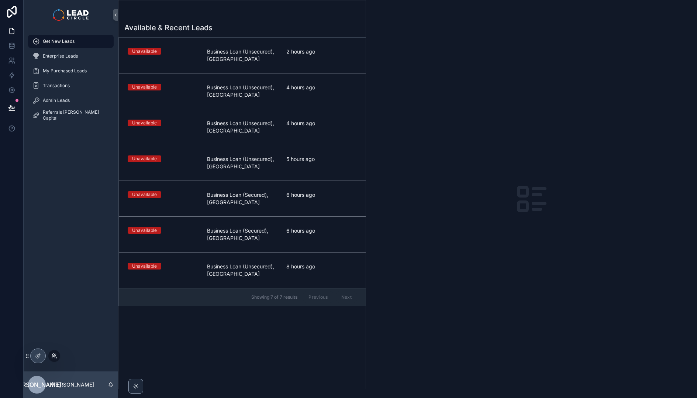
click at [52, 357] on icon at bounding box center [54, 356] width 6 height 6
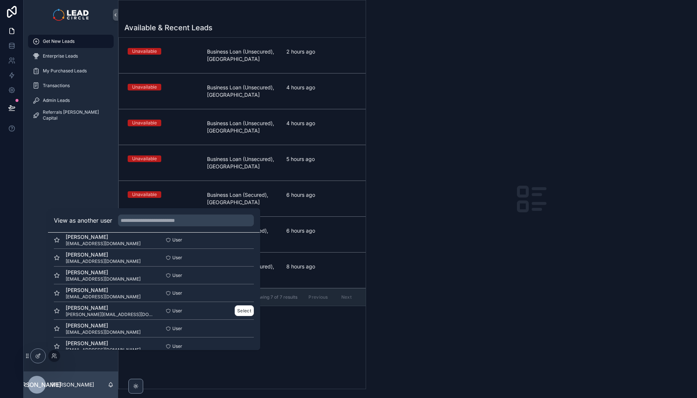
scroll to position [27, 0]
click at [241, 311] on button "Select" at bounding box center [244, 309] width 19 height 11
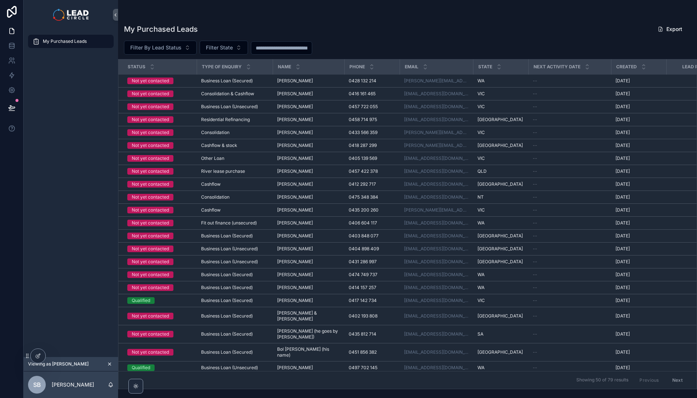
click at [73, 199] on div "My Purchased Leads" at bounding box center [71, 193] width 94 height 327
click at [109, 364] on icon "scrollable content" at bounding box center [109, 363] width 5 height 5
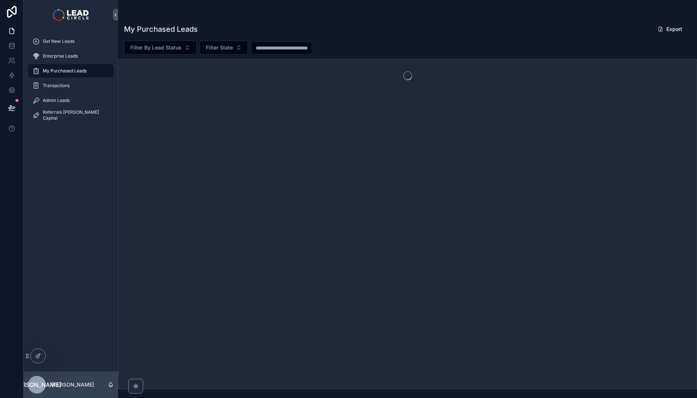
click at [90, 276] on div "Get New Leads Enterprise Leads My Purchased Leads Transactions Admin Leads Refe…" at bounding box center [71, 201] width 94 height 342
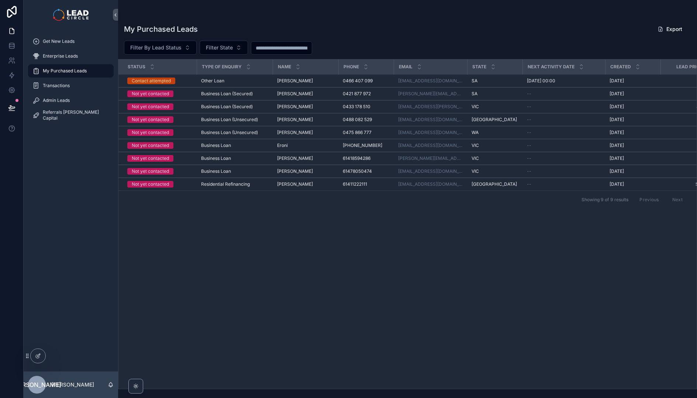
click at [95, 261] on div "Get New Leads Enterprise Leads My Purchased Leads Transactions Admin Leads Refe…" at bounding box center [71, 201] width 94 height 342
click at [59, 86] on span "My Account" at bounding box center [55, 86] width 25 height 6
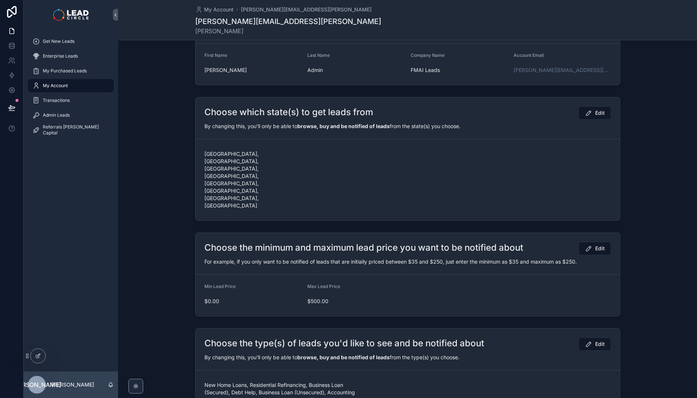
scroll to position [85, 0]
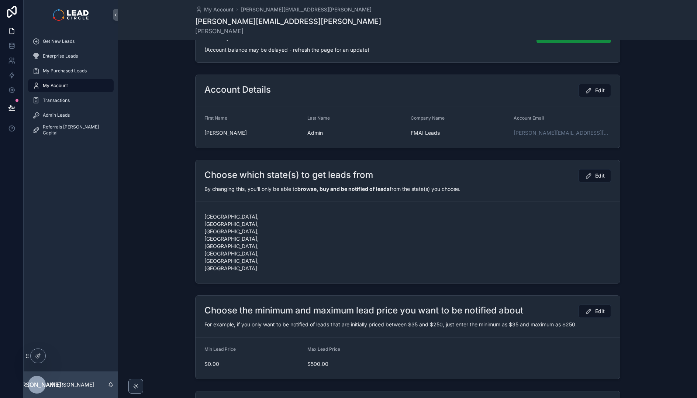
click at [131, 218] on div "Choose which state(s) to get leads from Edit By changing this, you'll only be a…" at bounding box center [407, 222] width 579 height 130
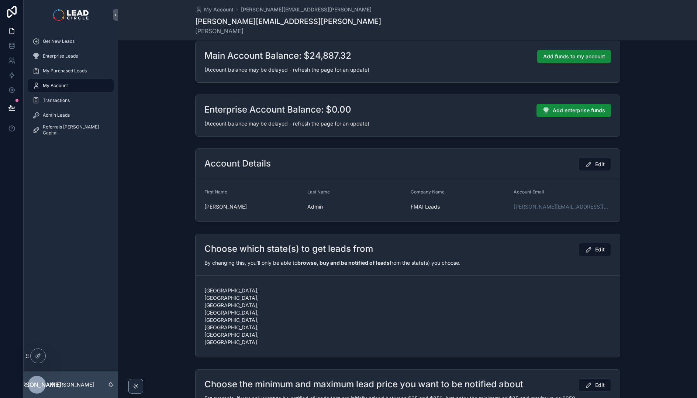
scroll to position [0, 0]
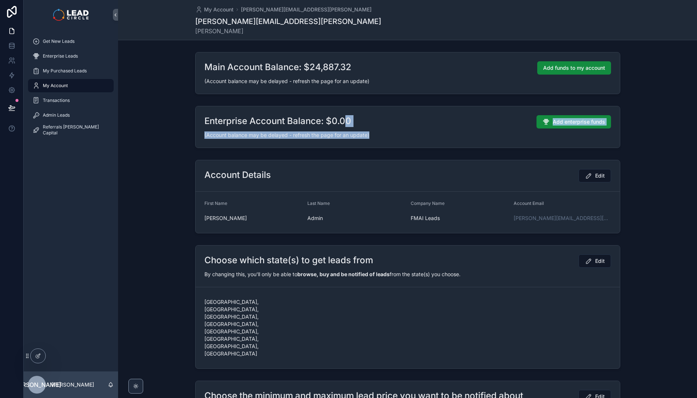
drag, startPoint x: 344, startPoint y: 125, endPoint x: 355, endPoint y: 158, distance: 35.5
click at [355, 158] on div "Main Account Balance: $24,887.32 Add funds to my account (Account balance may b…" at bounding box center [407, 377] width 579 height 656
click at [355, 158] on div "Account Details Edit First Name Jay Last Name Admin Company Name FMAI Leads Acc…" at bounding box center [407, 196] width 579 height 79
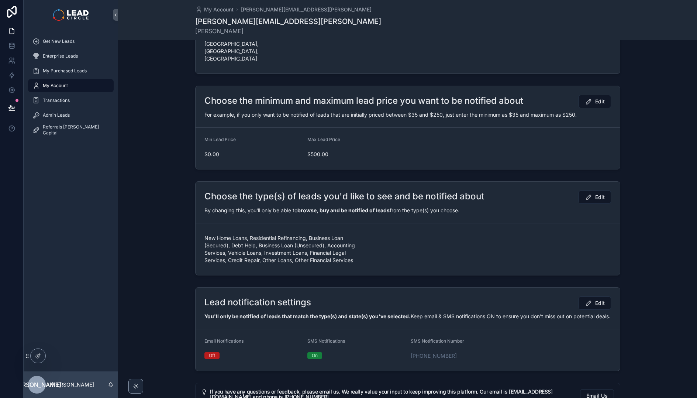
scroll to position [310, 0]
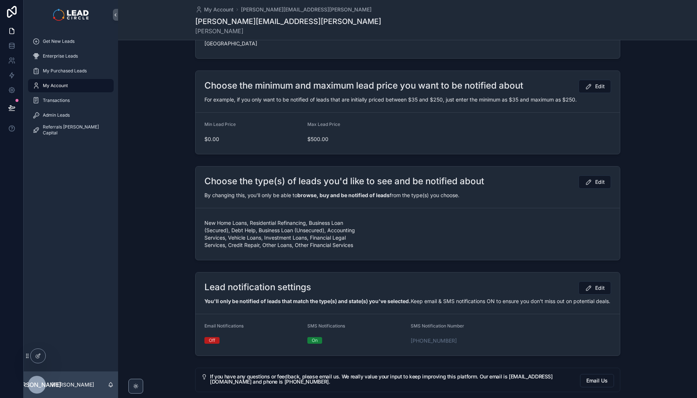
click at [334, 219] on span "New Home Loans, Residential Refinancing, Business Loan (Secured), Debt Help, Bu…" at bounding box center [304, 234] width 200 height 30
drag, startPoint x: 353, startPoint y: 194, endPoint x: 366, endPoint y: 199, distance: 14.1
click at [365, 208] on form "New Home Loans, Residential Refinancing, Business Loan (Secured), Debt Help, Bu…" at bounding box center [408, 234] width 424 height 52
click at [366, 208] on form "New Home Loans, Residential Refinancing, Business Loan (Secured), Debt Help, Bu…" at bounding box center [408, 234] width 424 height 52
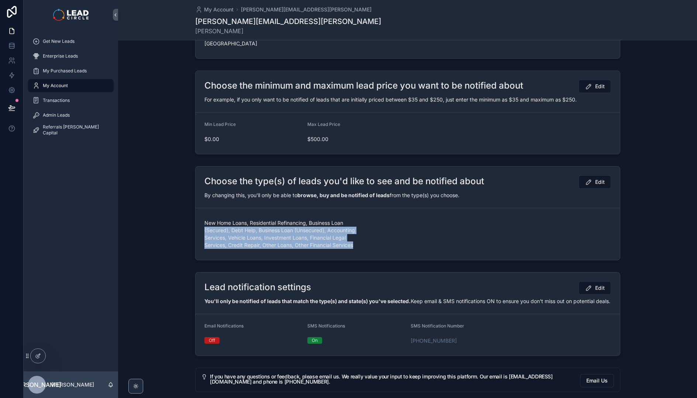
drag, startPoint x: 357, startPoint y: 173, endPoint x: 371, endPoint y: 210, distance: 39.6
click at [371, 209] on div "Choose the type(s) of leads you'd like to see and be notified about Edit By cha…" at bounding box center [407, 213] width 579 height 100
click at [371, 210] on div "Choose the type(s) of leads you'd like to see and be notified about Edit By cha…" at bounding box center [407, 213] width 579 height 100
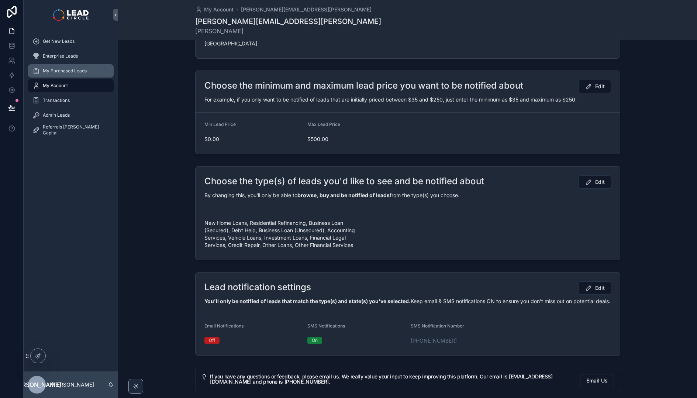
click at [103, 67] on div "My Purchased Leads" at bounding box center [70, 71] width 77 height 12
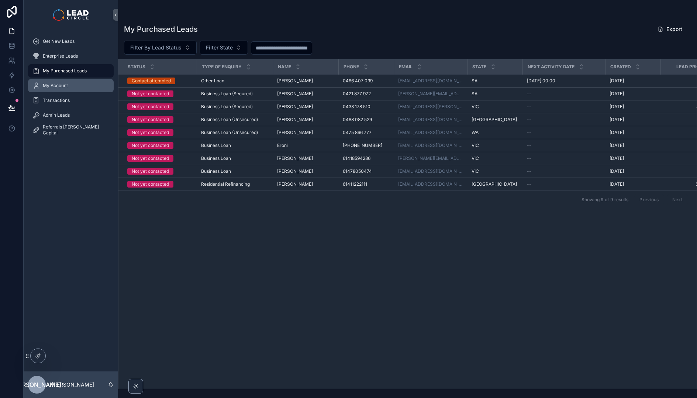
click at [66, 83] on span "My Account" at bounding box center [55, 86] width 25 height 6
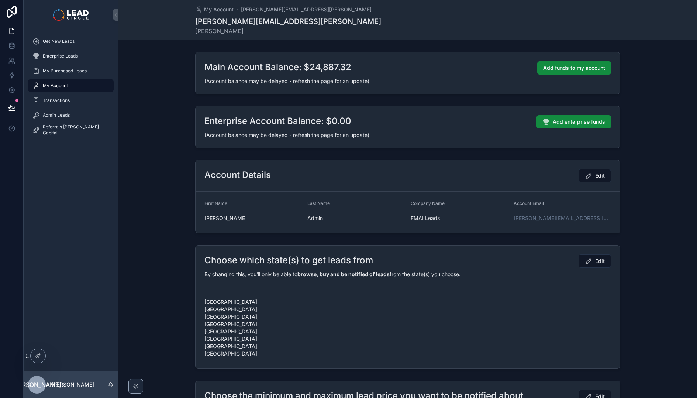
click at [165, 114] on div "Enterprise Account Balance: $0.00 Add enterprise funds (Account balance may be …" at bounding box center [407, 127] width 579 height 48
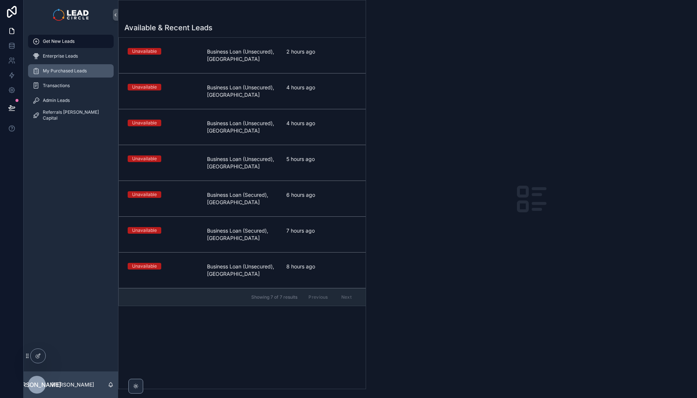
click at [90, 72] on div "My Purchased Leads" at bounding box center [70, 71] width 77 height 12
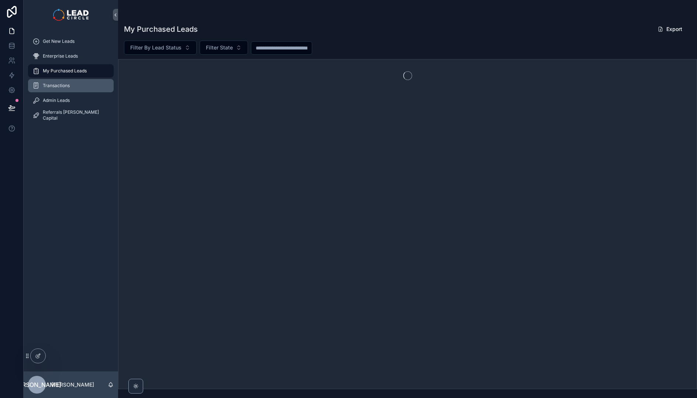
click at [80, 89] on div "Transactions" at bounding box center [70, 86] width 77 height 12
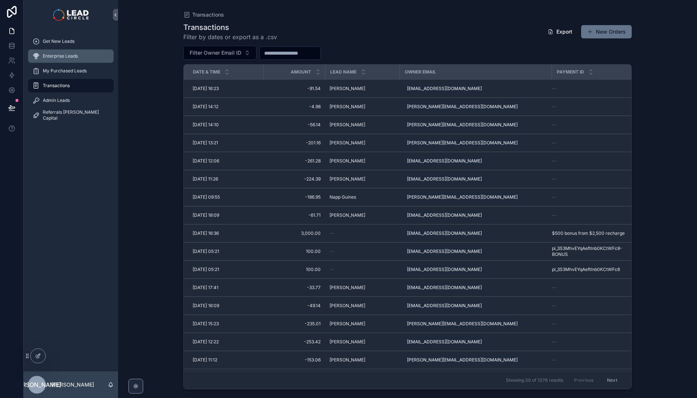
click at [77, 58] on span "Enterprise Leads" at bounding box center [60, 56] width 35 height 6
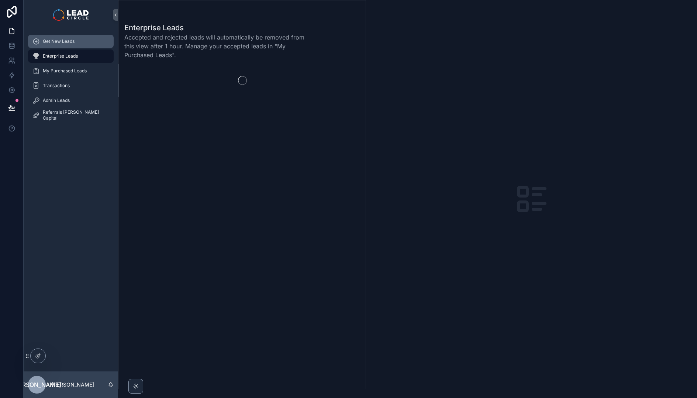
click at [76, 42] on div "Get New Leads" at bounding box center [70, 41] width 77 height 12
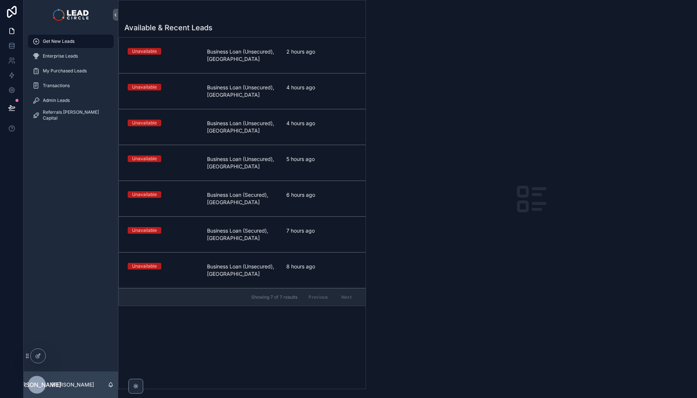
click at [94, 221] on div "Get New Leads Enterprise Leads My Purchased Leads Transactions Admin Leads Refe…" at bounding box center [71, 201] width 94 height 342
click at [93, 87] on div "My Account" at bounding box center [70, 86] width 77 height 12
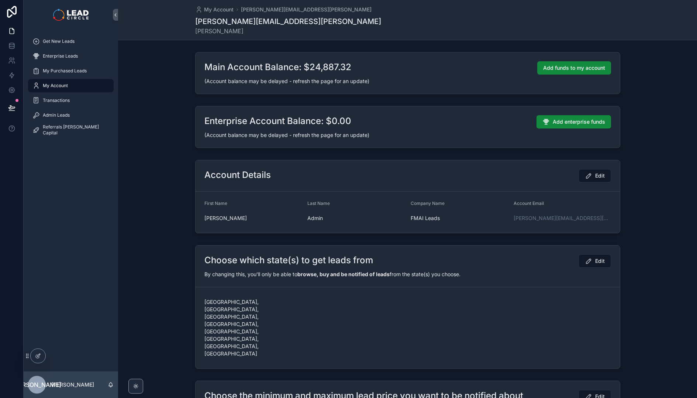
click at [176, 173] on div "Account Details Edit First Name Jay Last Name Admin Company Name FMAI Leads Acc…" at bounding box center [407, 196] width 579 height 79
